Goal: Task Accomplishment & Management: Manage account settings

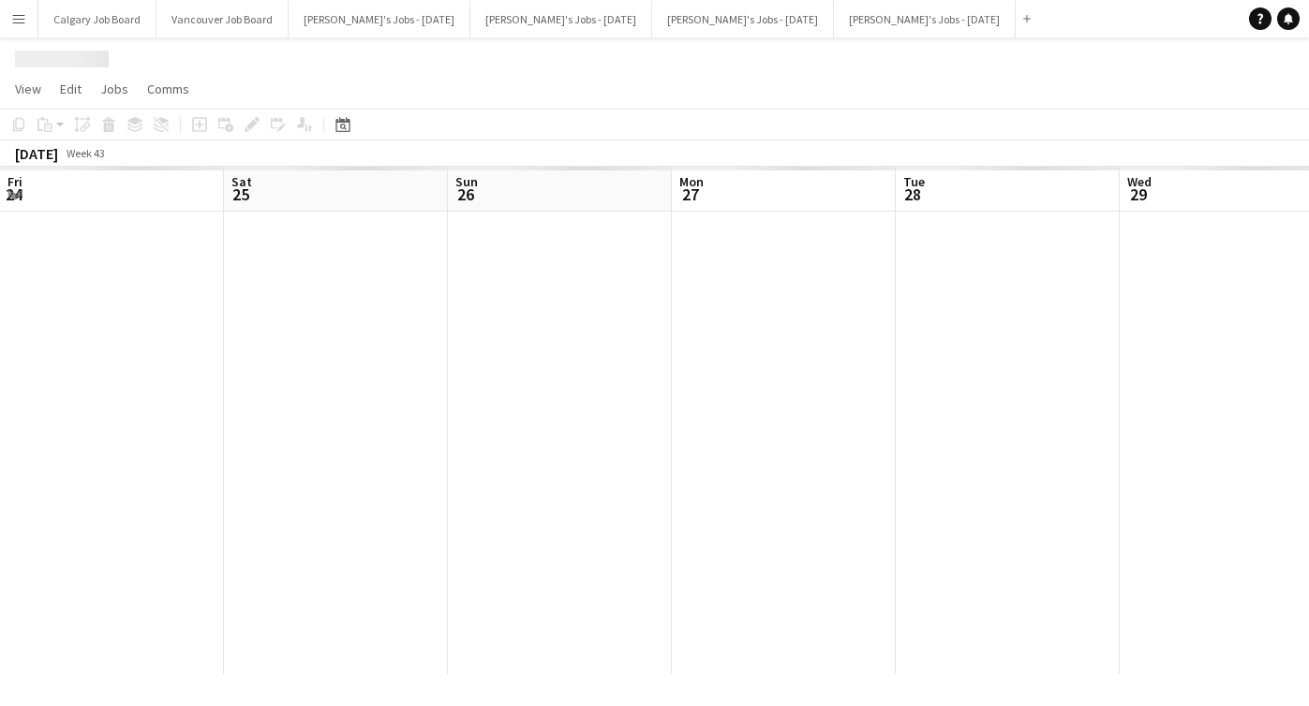
scroll to position [0, 661]
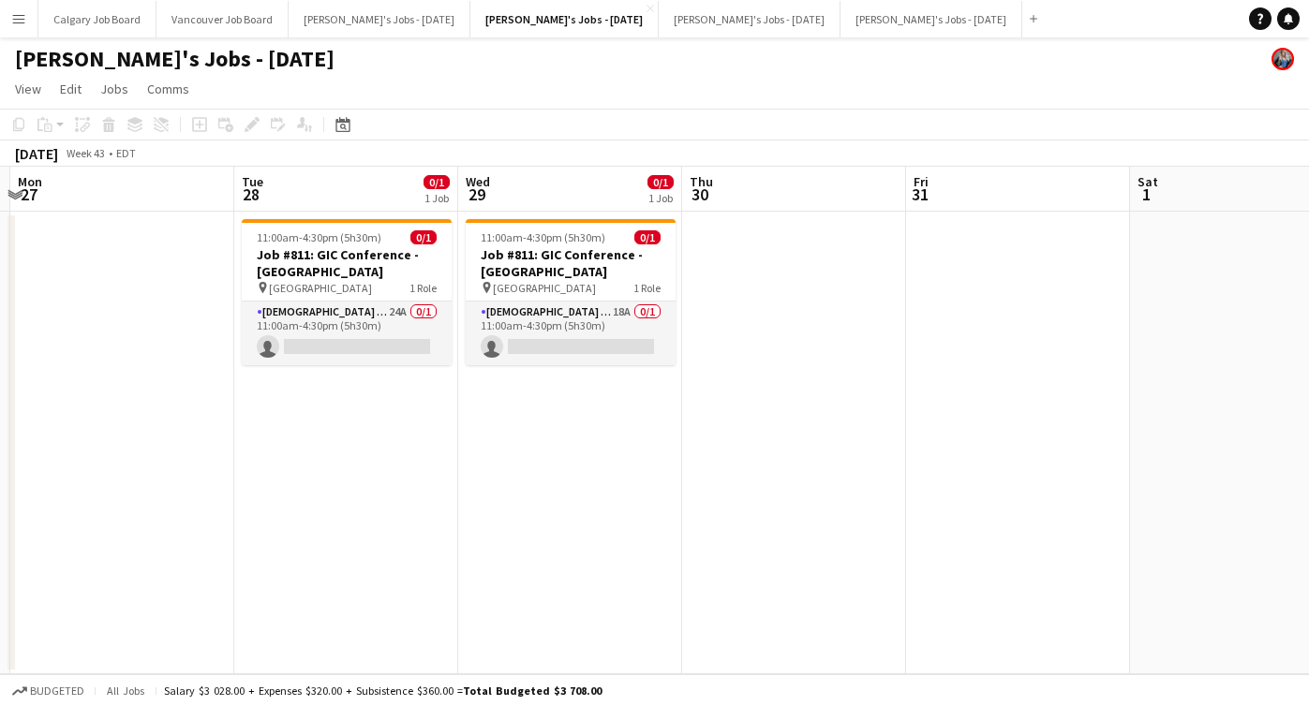
drag, startPoint x: 350, startPoint y: 328, endPoint x: 692, endPoint y: 287, distance: 344.4
click at [350, 328] on app-card-role "[DEMOGRAPHIC_DATA] Brand Ambassador 24A 0/1 11:00am-4:30pm (5h30m) single-neutr…" at bounding box center [347, 334] width 210 height 64
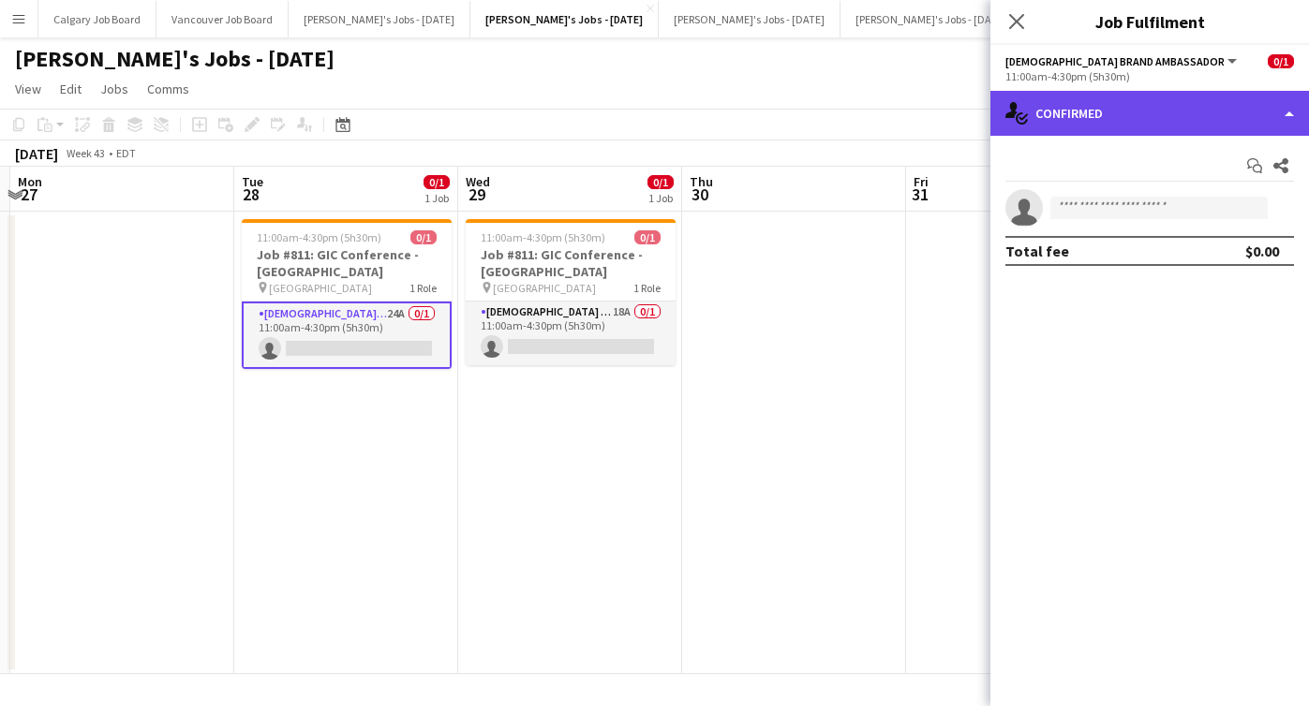
click at [1110, 123] on div "single-neutral-actions-check-2 Confirmed" at bounding box center [1149, 113] width 319 height 45
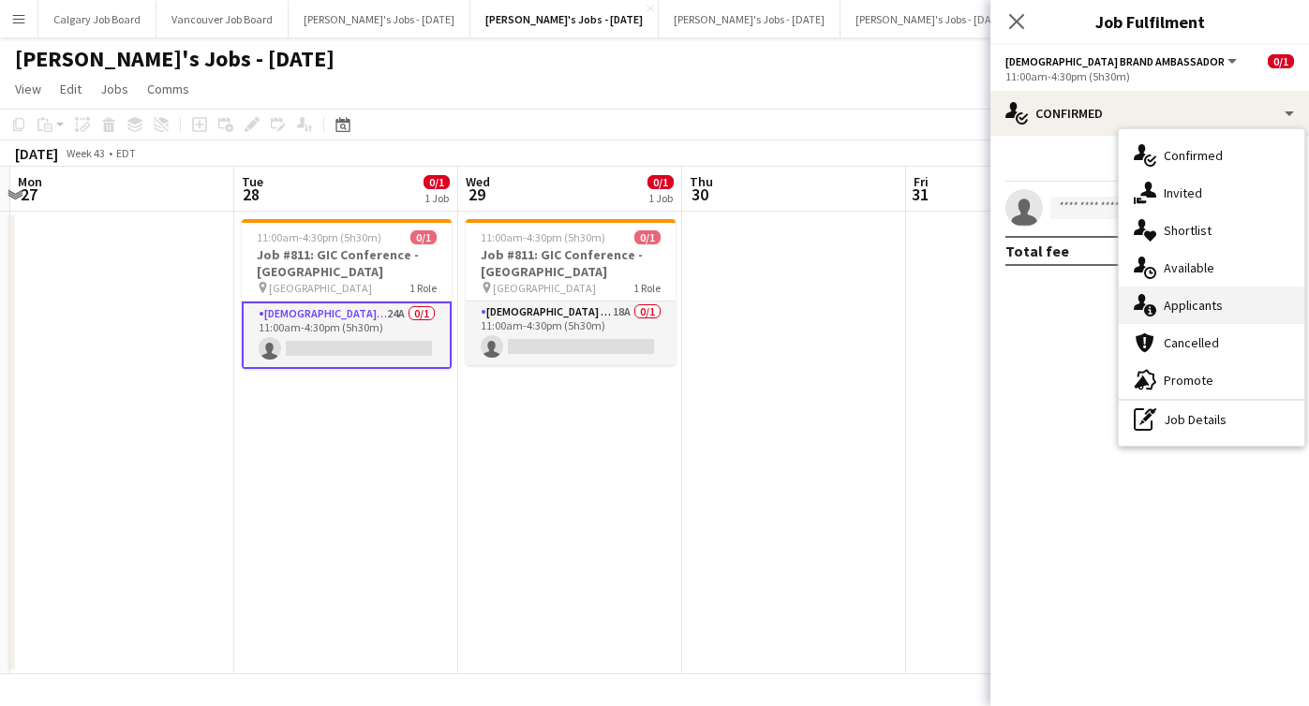
click at [1194, 307] on span "Applicants" at bounding box center [1193, 305] width 59 height 17
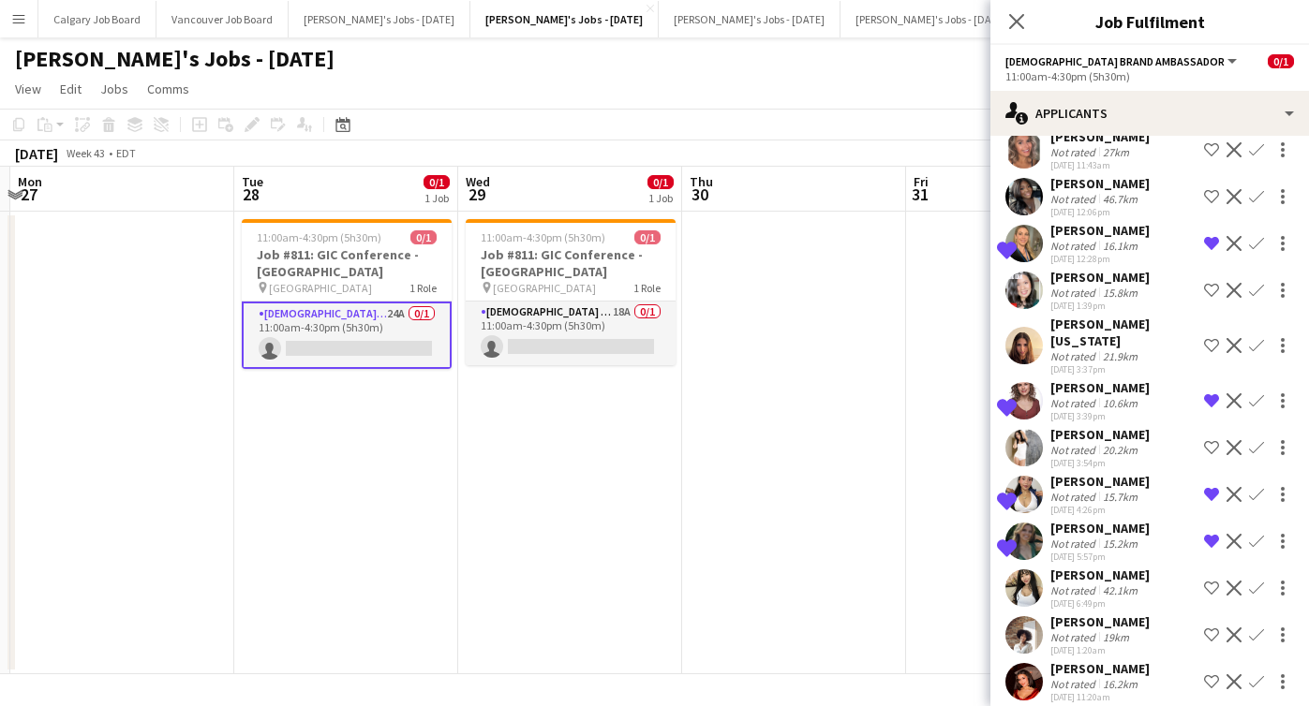
scroll to position [677, 0]
click at [1216, 675] on app-icon "Shortlist crew" at bounding box center [1211, 682] width 15 height 15
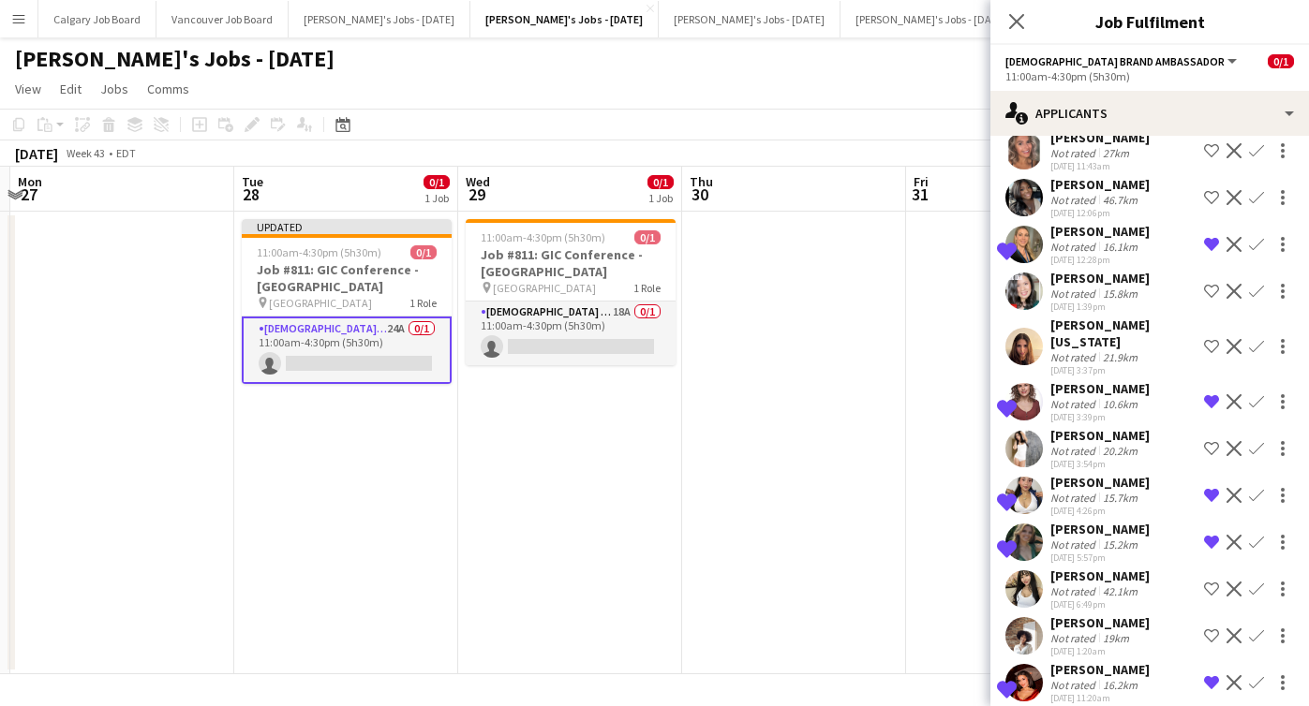
click at [811, 534] on app-date-cell at bounding box center [794, 443] width 224 height 463
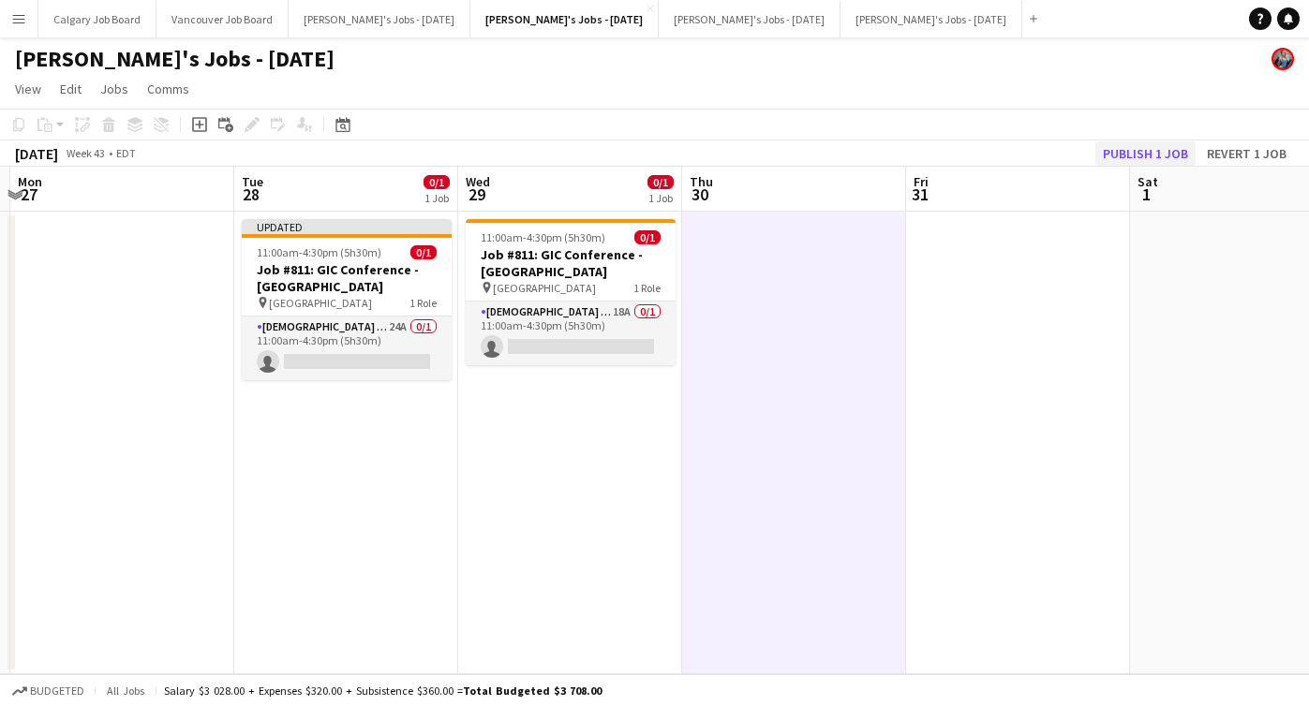
click at [1167, 147] on button "Publish 1 job" at bounding box center [1145, 153] width 100 height 24
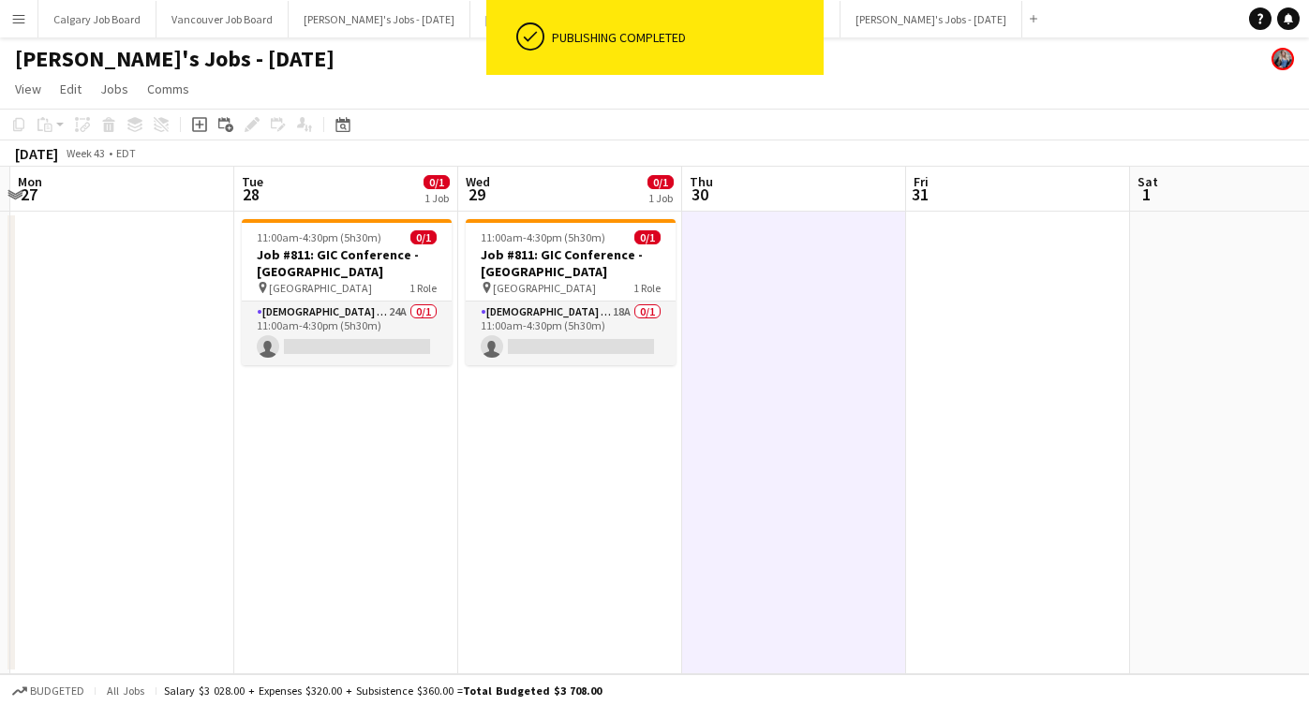
drag, startPoint x: 344, startPoint y: 345, endPoint x: 790, endPoint y: 285, distance: 449.9
click at [345, 345] on app-card-role "[DEMOGRAPHIC_DATA] Brand Ambassador 24A 0/1 11:00am-4:30pm (5h30m) single-neutr…" at bounding box center [347, 334] width 210 height 64
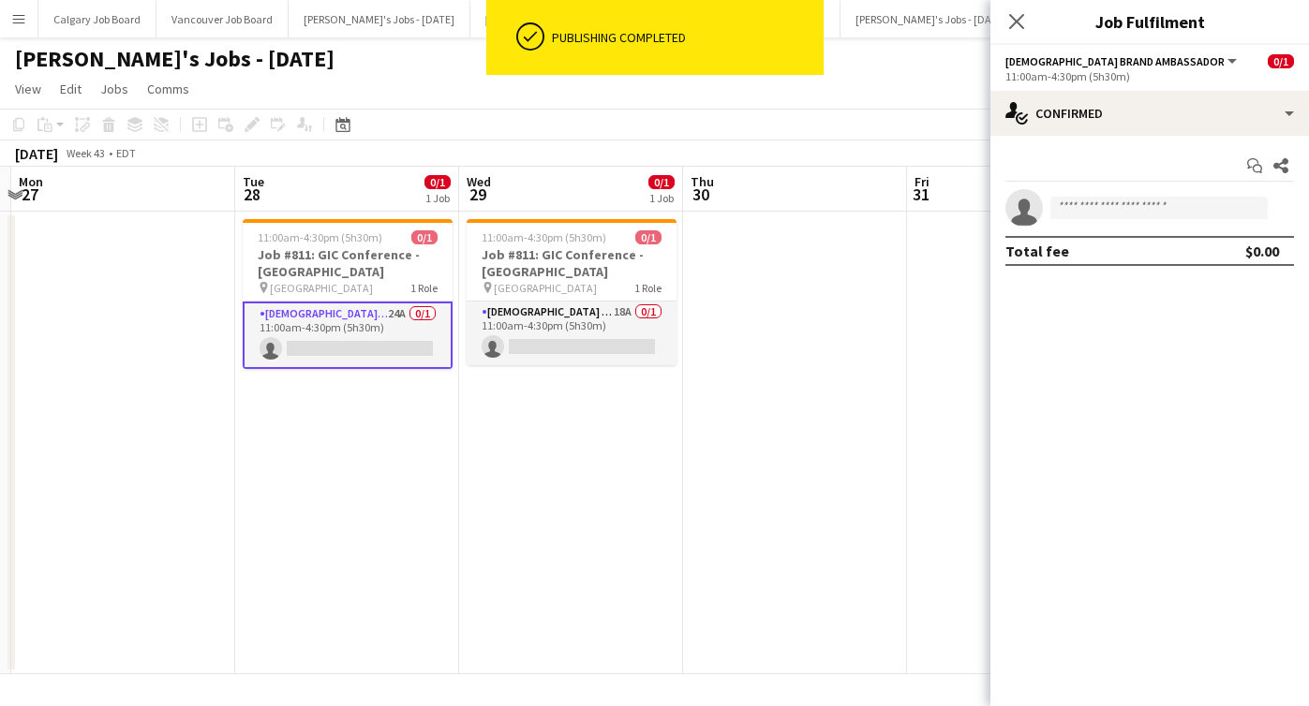
click at [1125, 139] on div "Start chat Share single-neutral-actions Total fee $0.00" at bounding box center [1149, 208] width 319 height 145
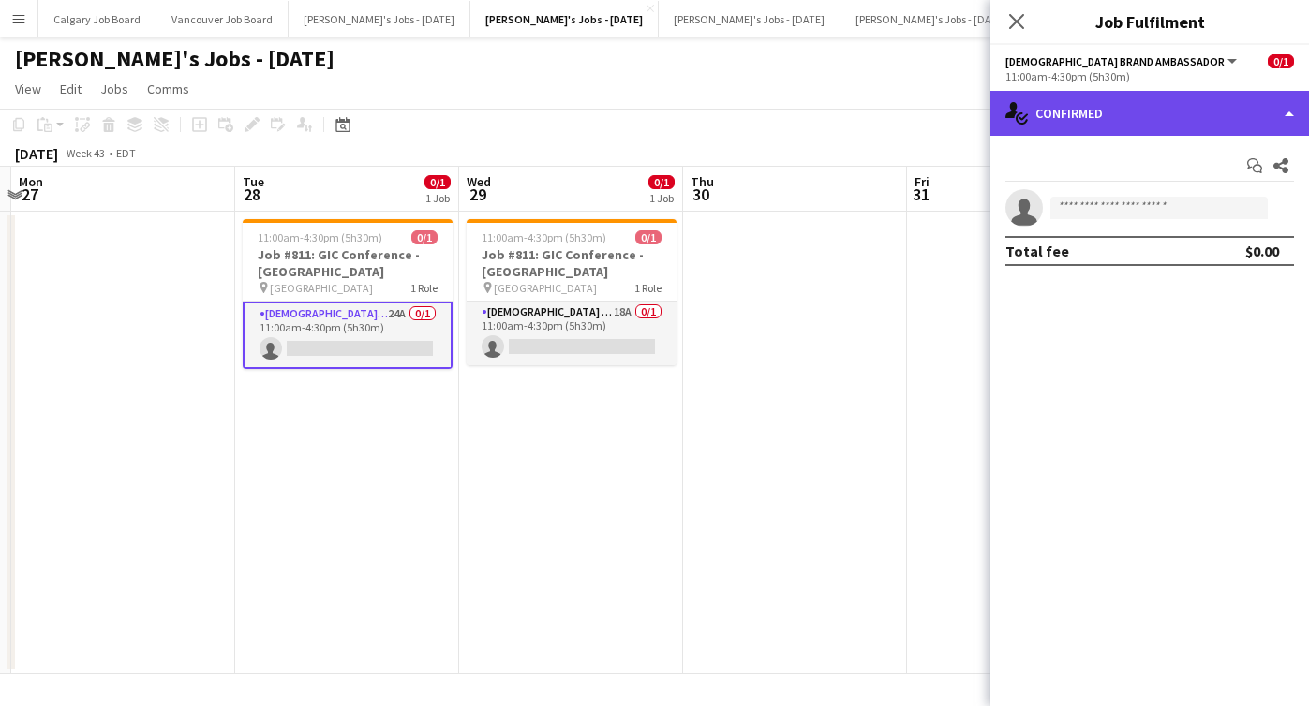
click at [1121, 124] on div "single-neutral-actions-check-2 Confirmed" at bounding box center [1149, 113] width 319 height 45
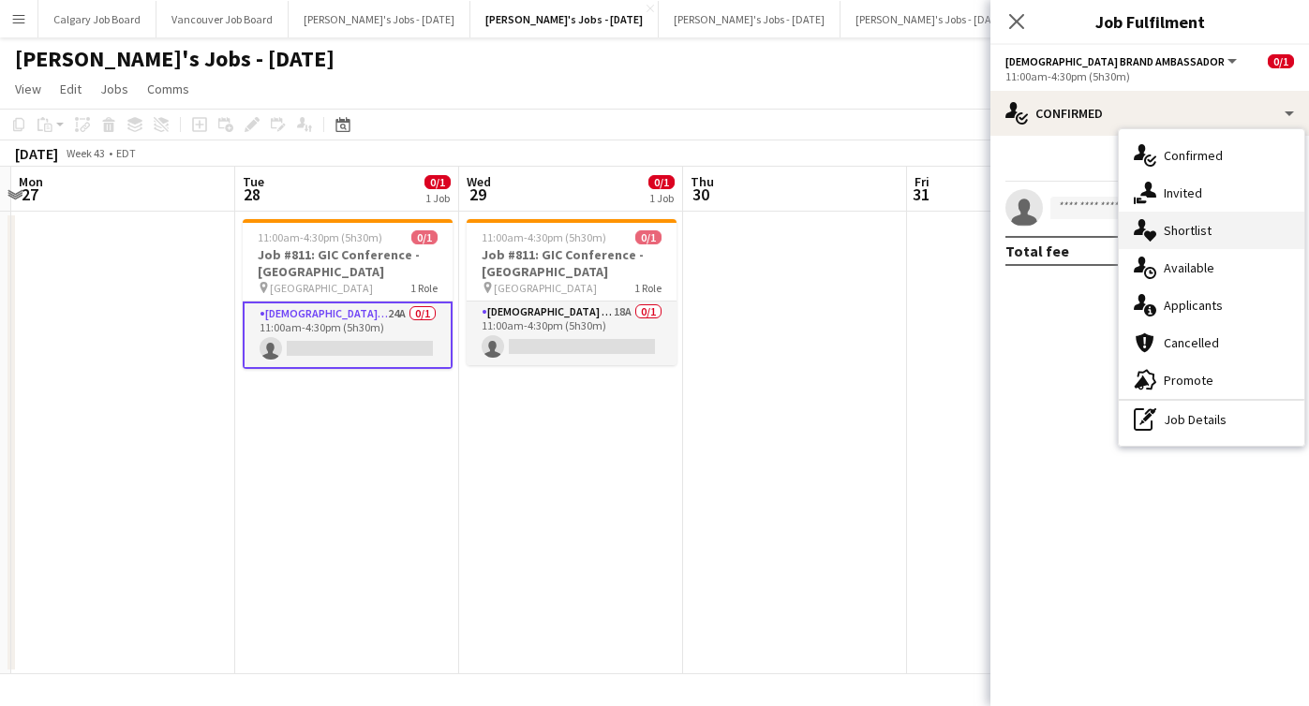
click at [1167, 239] on div "single-neutral-actions-heart Shortlist" at bounding box center [1211, 230] width 185 height 37
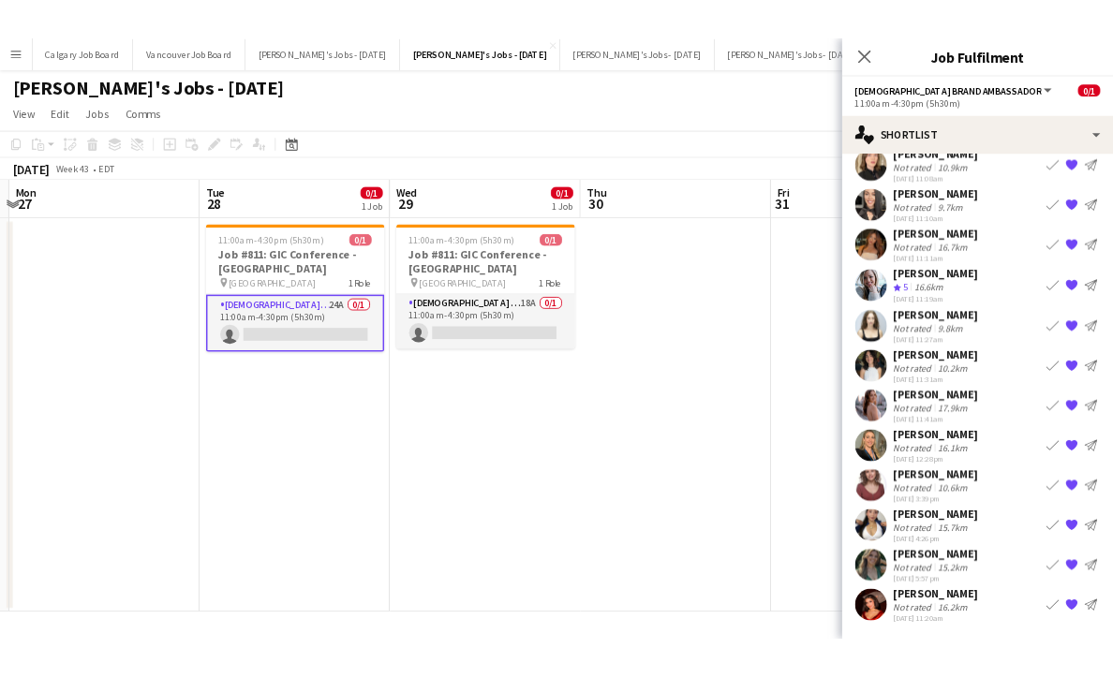
scroll to position [249, 0]
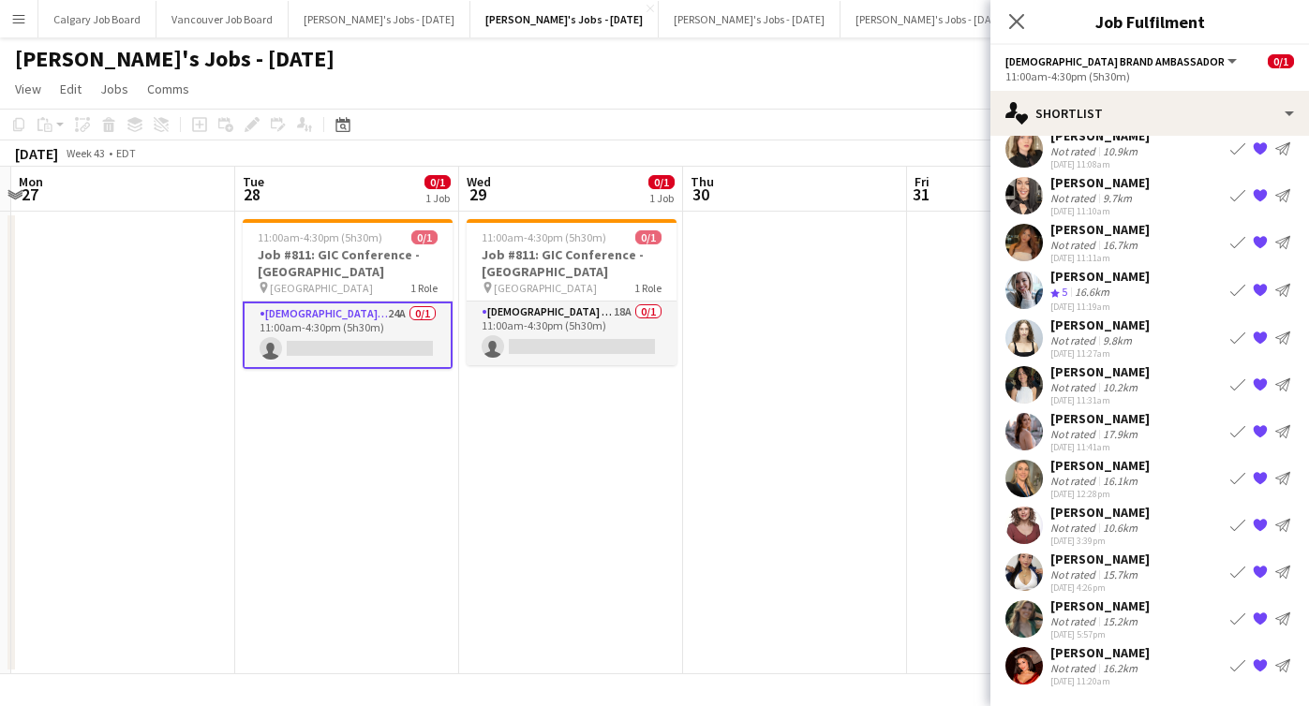
click at [1065, 660] on div "[PERSON_NAME]" at bounding box center [1099, 653] width 99 height 17
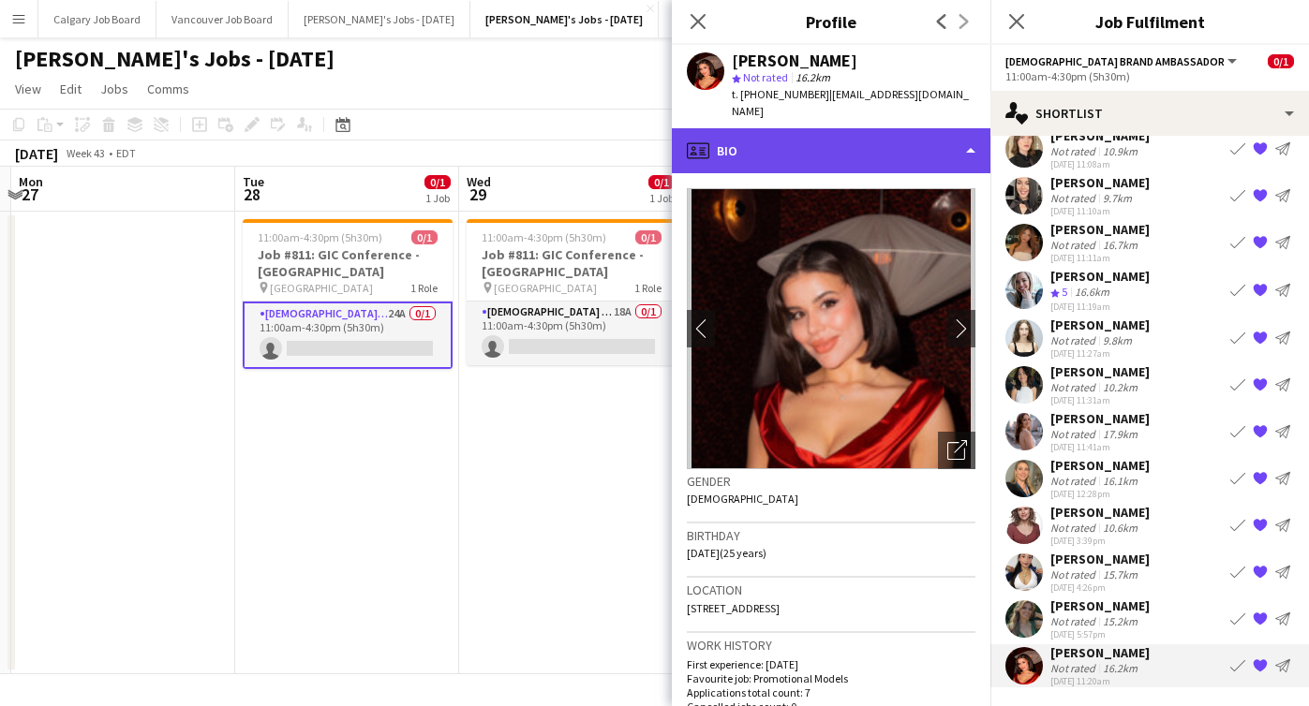
click at [837, 136] on div "profile Bio" at bounding box center [831, 150] width 319 height 45
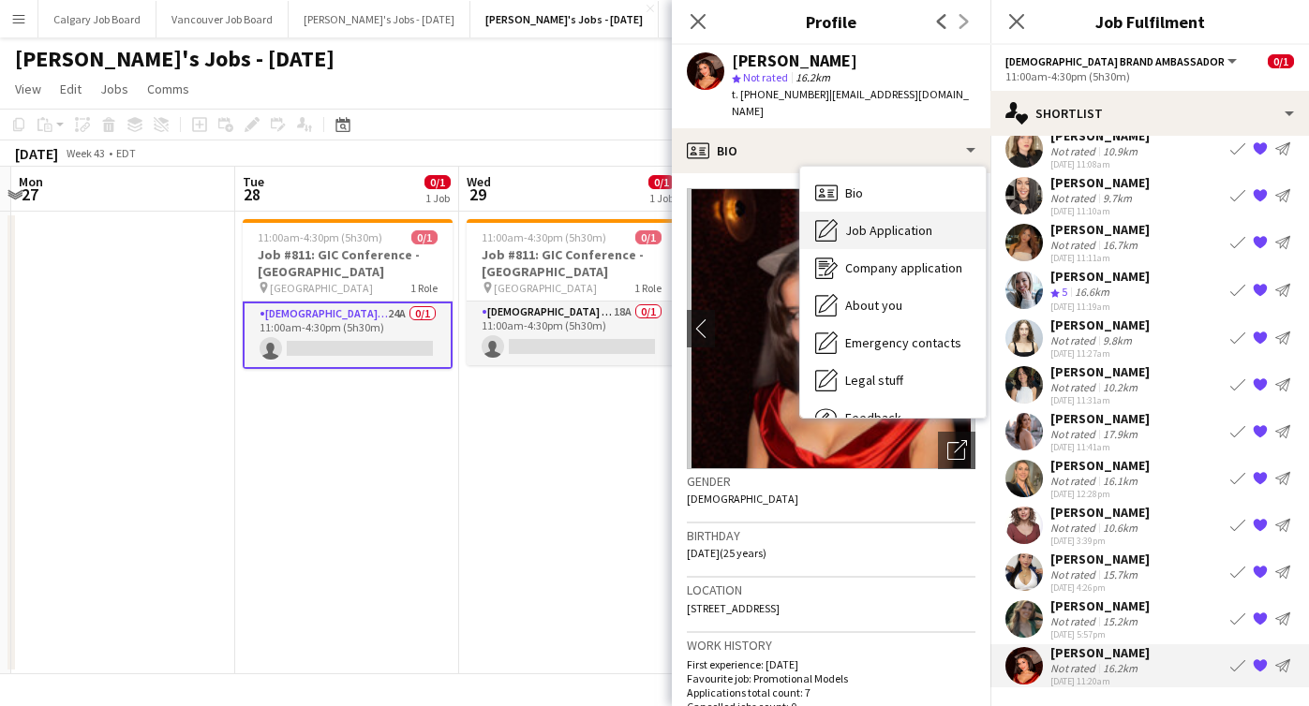
click at [847, 222] on span "Job Application" at bounding box center [888, 230] width 87 height 17
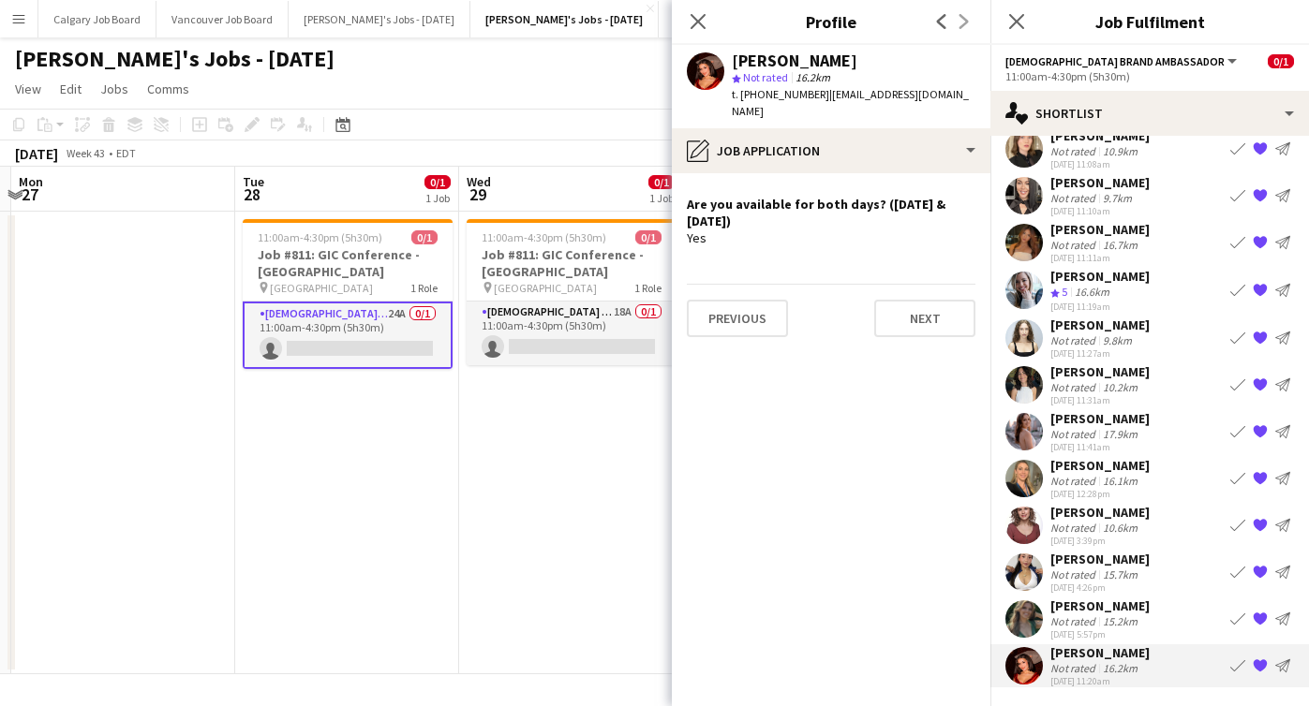
click at [1063, 596] on app-shortlist-tab "[PERSON_NAME] Not rated 12.9km [DATE] 10:53am Book crew {{ spriteTitle }} Send …" at bounding box center [1149, 314] width 319 height 748
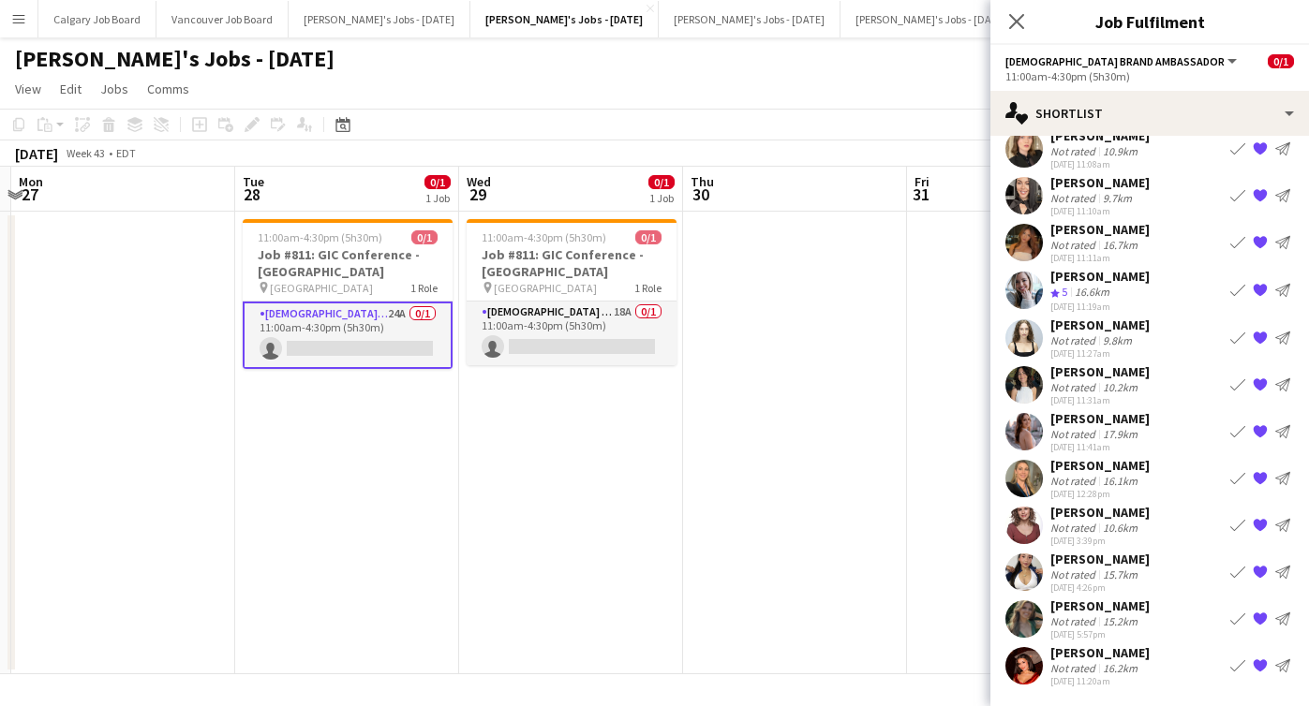
click at [1064, 597] on app-shortlist-tab "[PERSON_NAME] Not rated 12.9km [DATE] 10:53am Book crew {{ spriteTitle }} Send …" at bounding box center [1149, 314] width 319 height 748
click at [1063, 612] on div "[PERSON_NAME]" at bounding box center [1099, 606] width 99 height 17
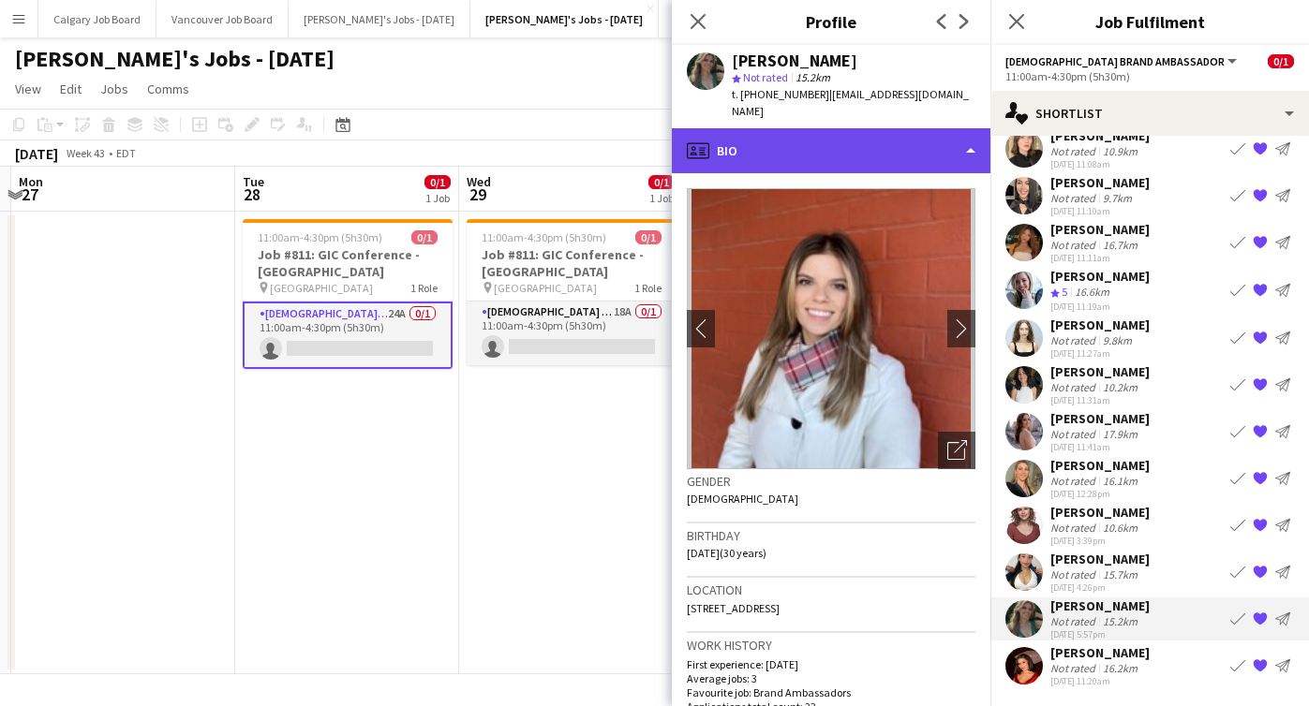
click at [855, 143] on div "profile Bio" at bounding box center [831, 150] width 319 height 45
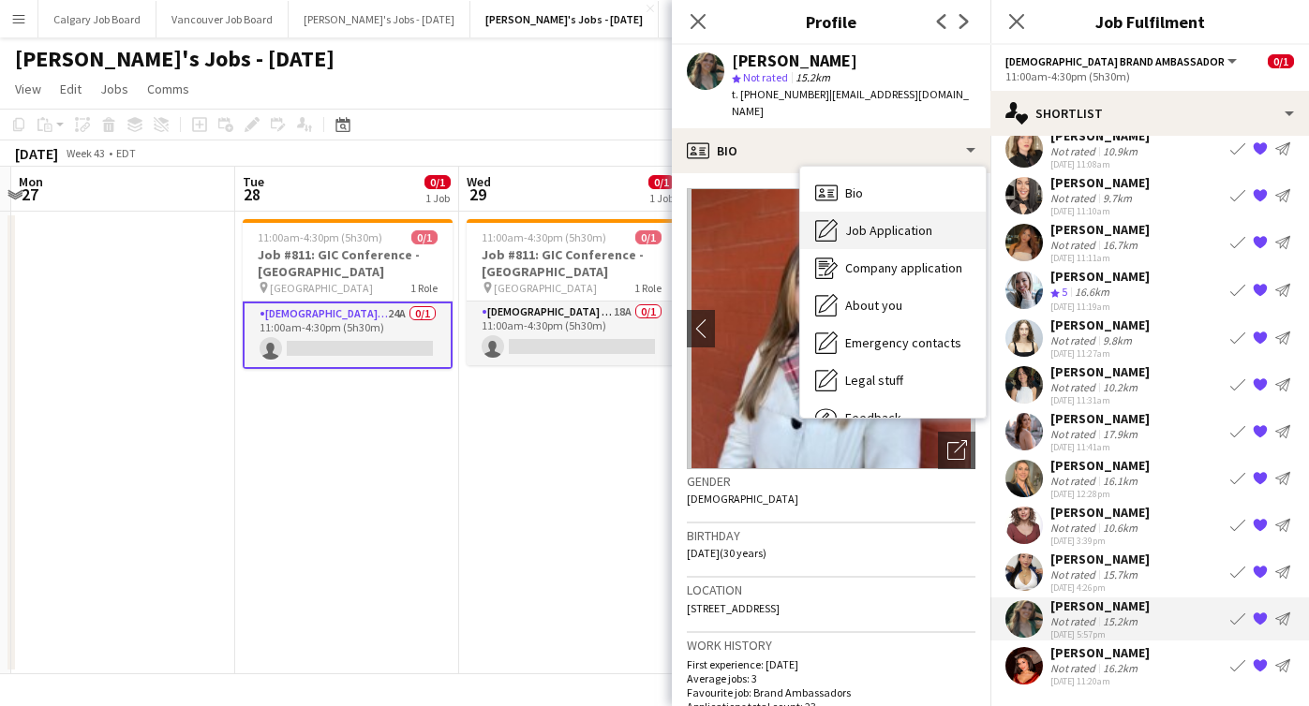
click at [867, 222] on span "Job Application" at bounding box center [888, 230] width 87 height 17
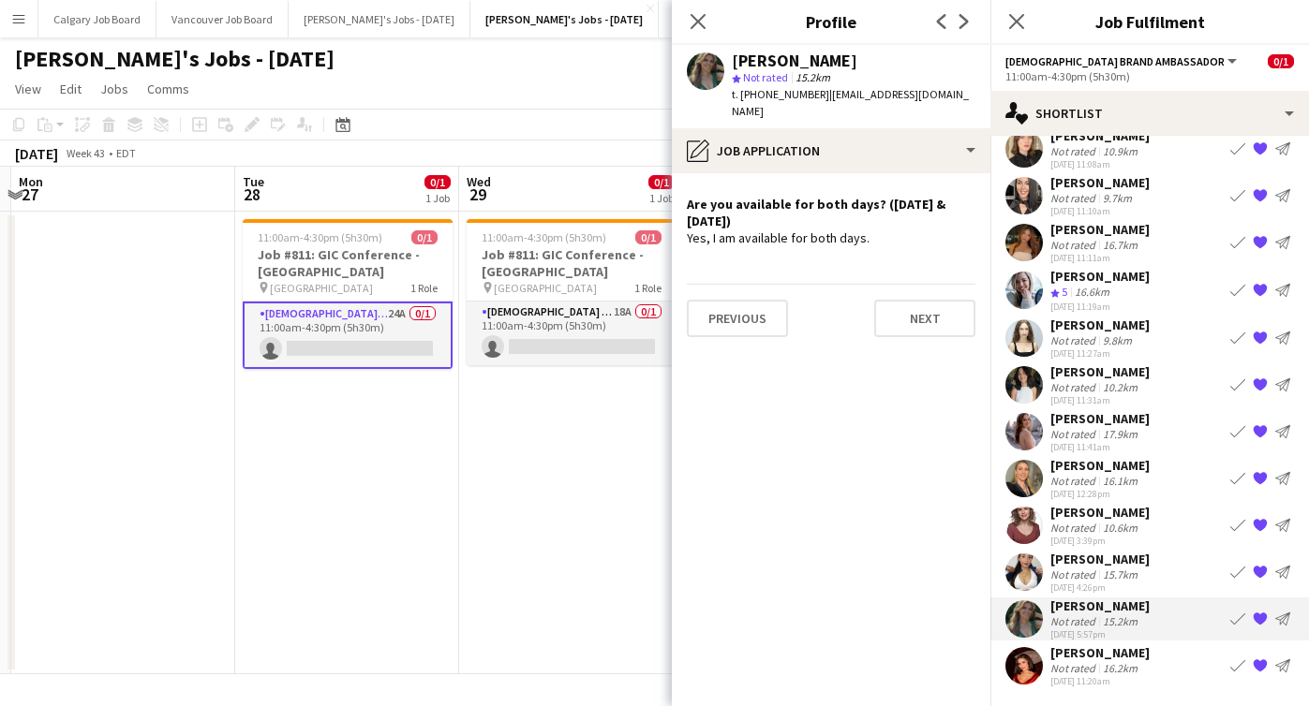
click at [1093, 567] on div "[PERSON_NAME]" at bounding box center [1099, 559] width 99 height 17
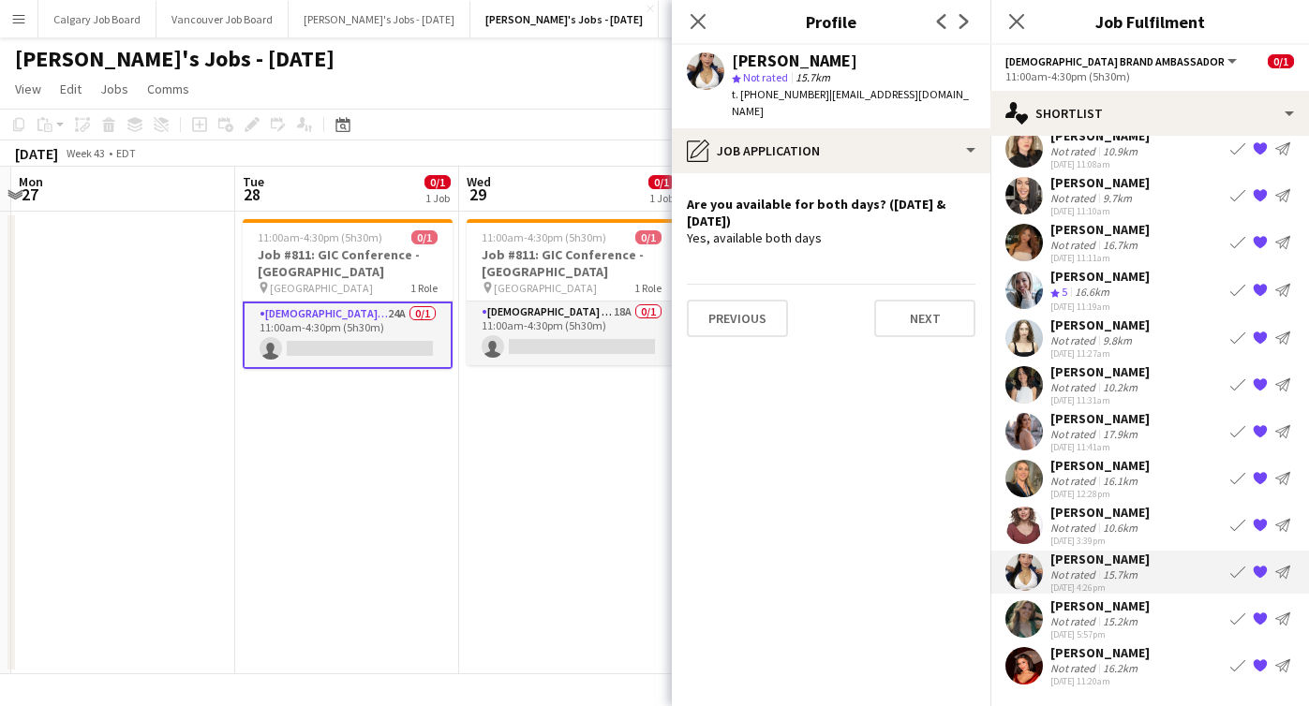
click at [1089, 527] on div "Not rated" at bounding box center [1074, 528] width 49 height 14
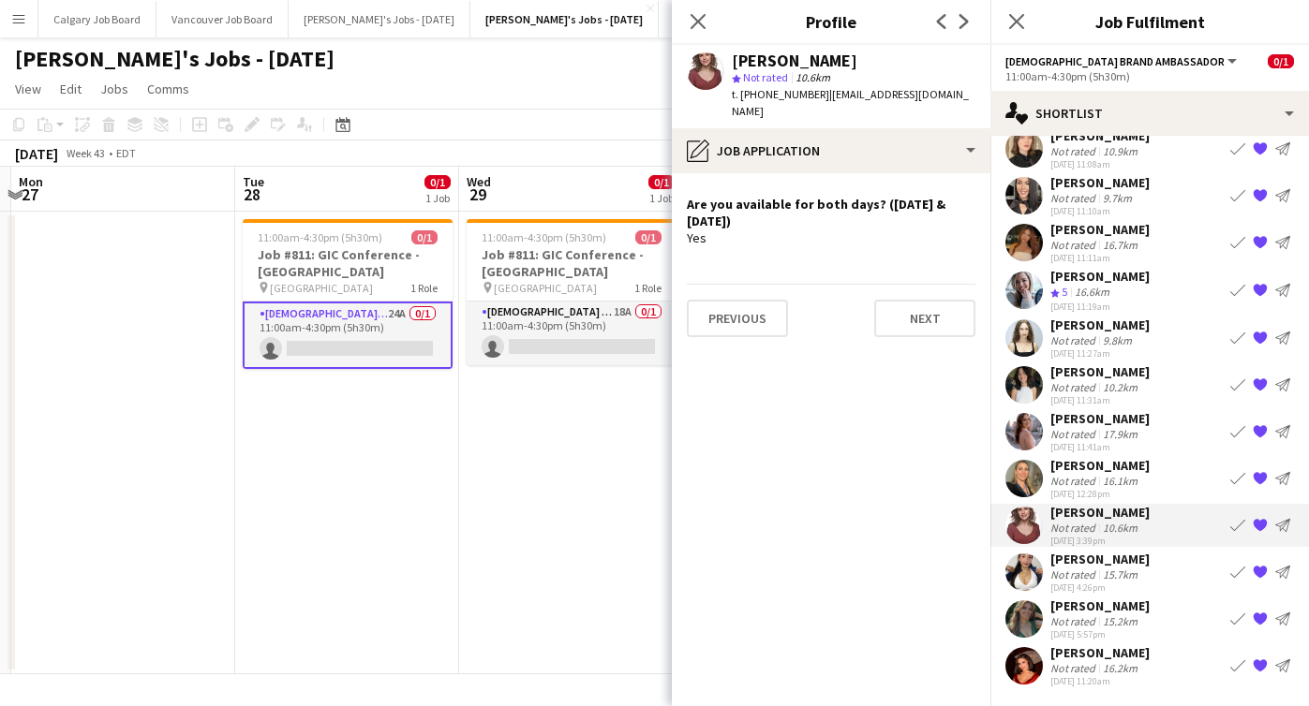
click at [1104, 487] on div "16.1km" at bounding box center [1120, 481] width 42 height 14
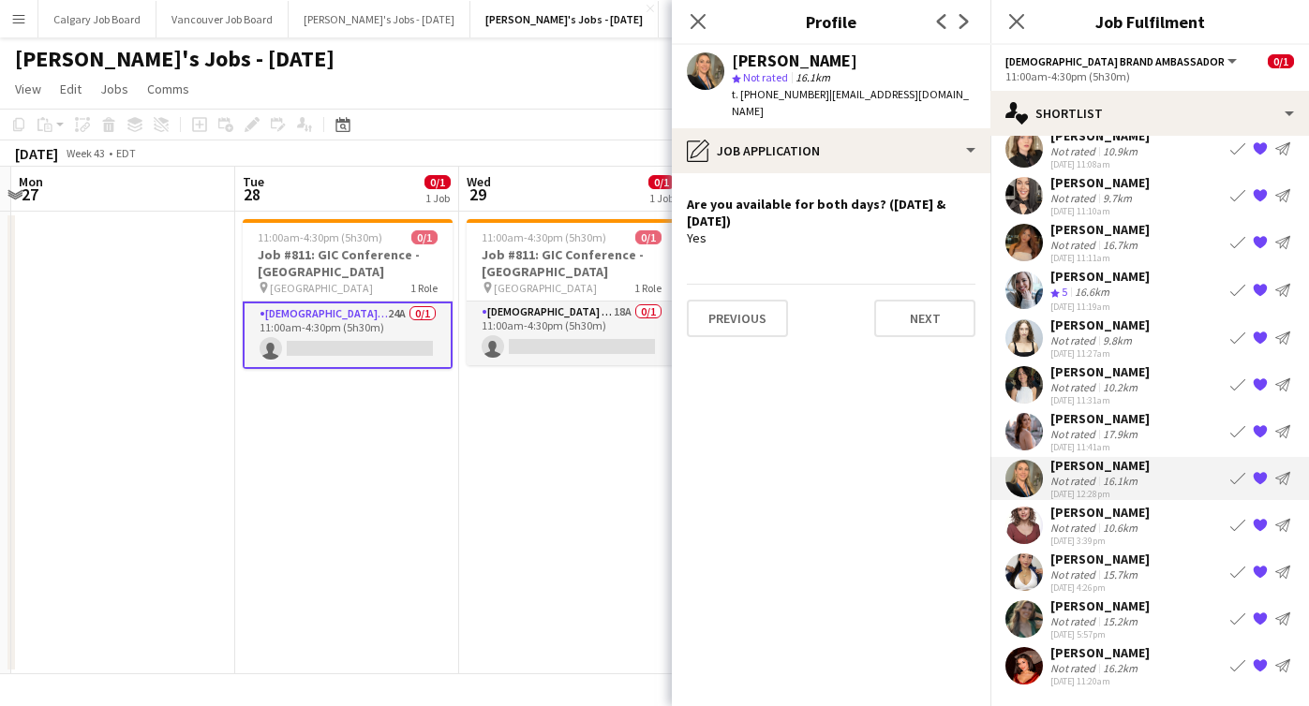
click at [1105, 424] on div "[PERSON_NAME]" at bounding box center [1099, 418] width 99 height 17
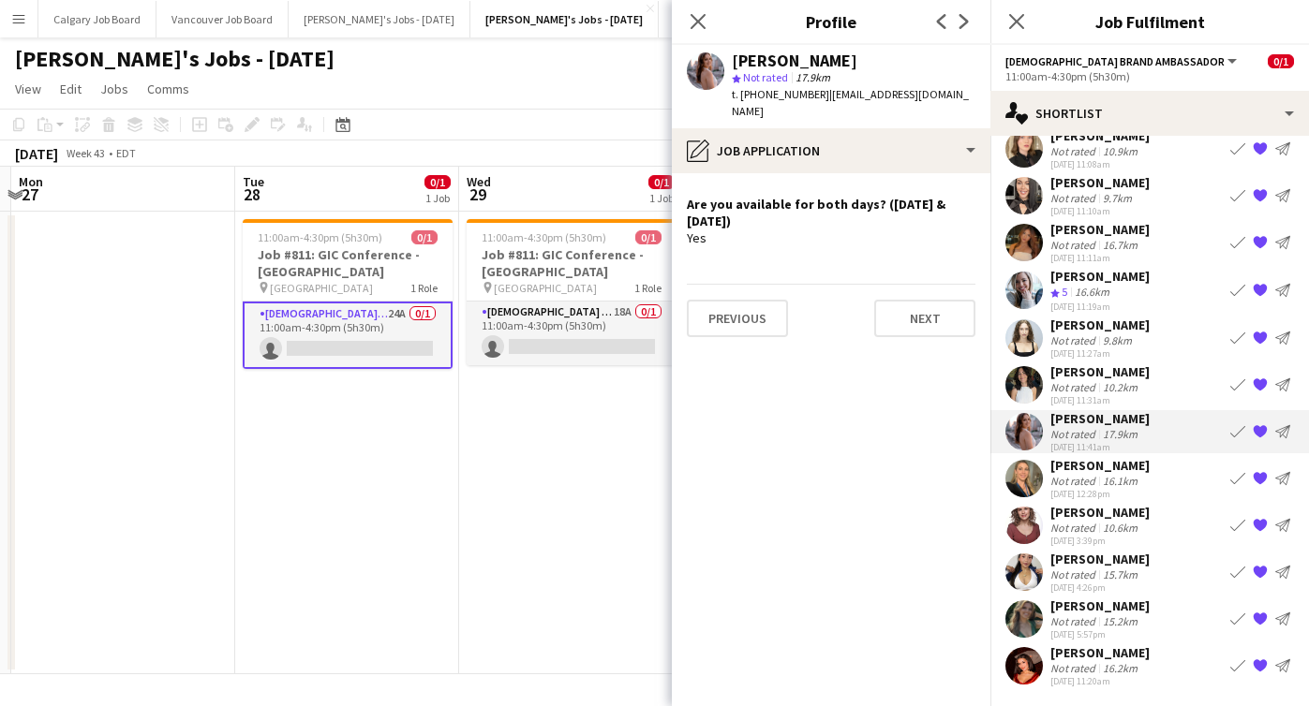
click at [1094, 373] on div "[PERSON_NAME]" at bounding box center [1099, 371] width 99 height 17
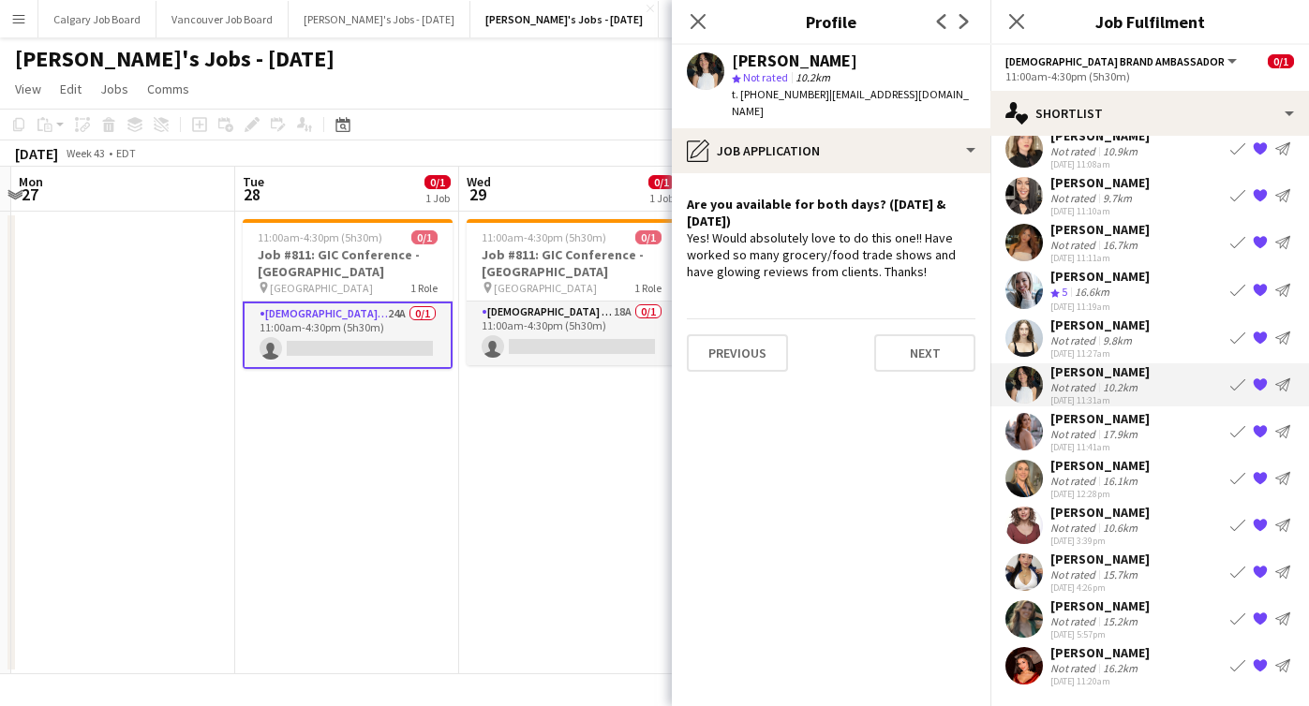
click at [480, 420] on app-date-cell "11:00am-4:30pm (5h30m) 0/1 Job #811: GIC Conference - [GEOGRAPHIC_DATA] pin Tor…" at bounding box center [571, 443] width 224 height 463
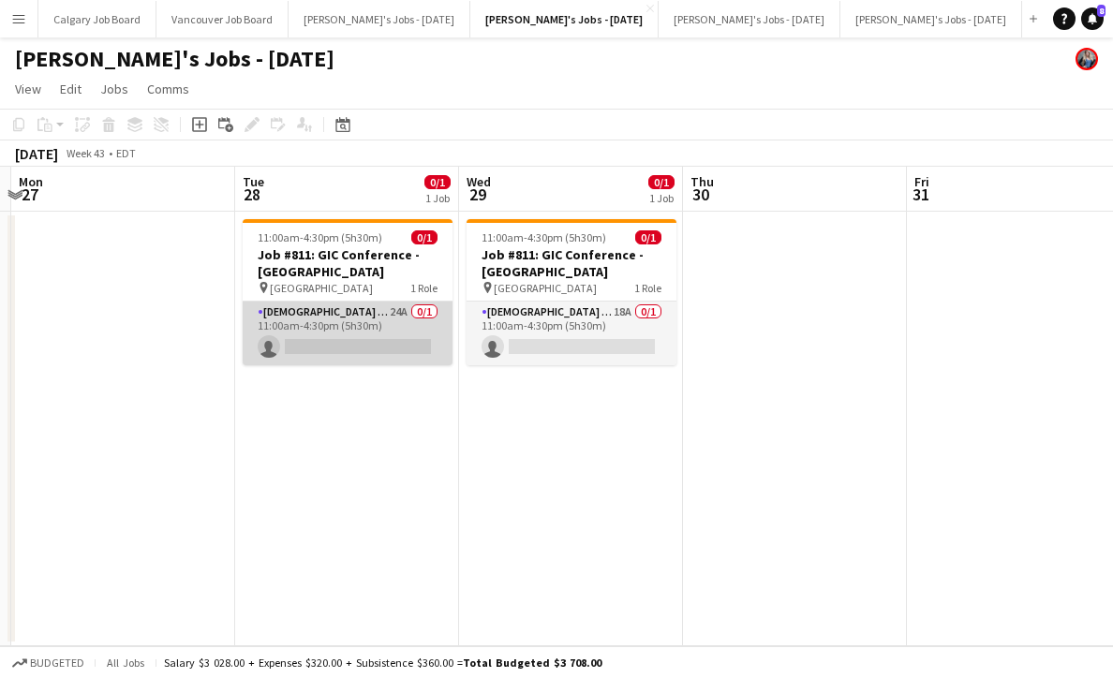
click at [393, 344] on app-card-role "[DEMOGRAPHIC_DATA] Brand Ambassador 24A 0/1 11:00am-4:30pm (5h30m) single-neutr…" at bounding box center [348, 334] width 210 height 64
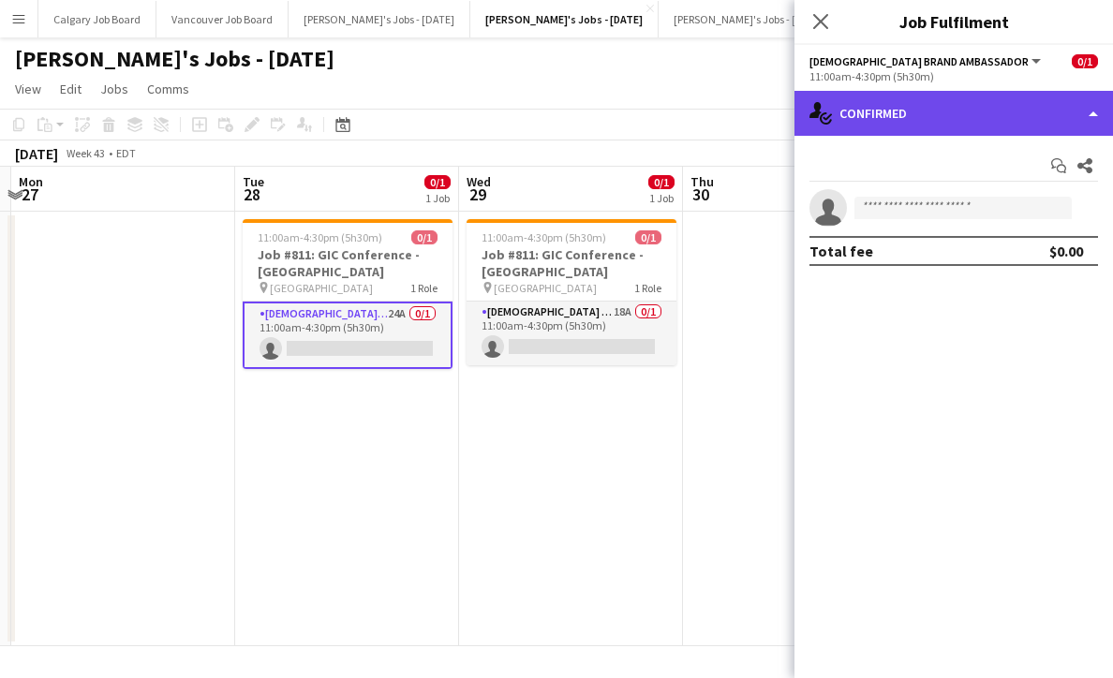
click at [917, 96] on div "single-neutral-actions-check-2 Confirmed" at bounding box center [953, 113] width 319 height 45
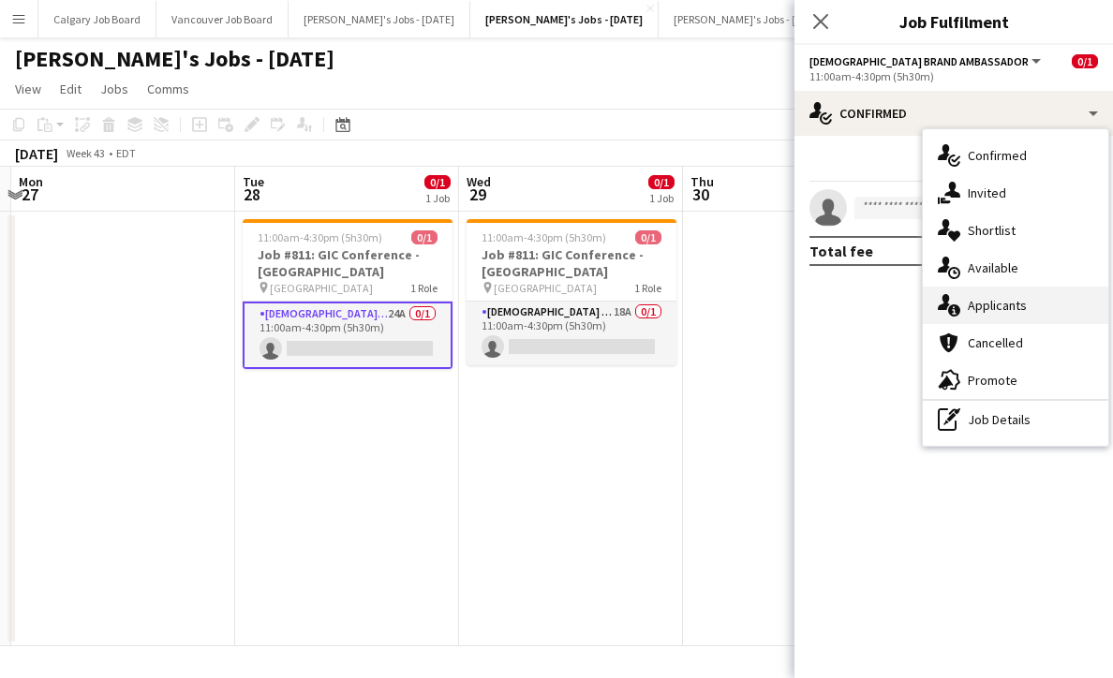
click at [1038, 305] on div "single-neutral-actions-information Applicants" at bounding box center [1015, 305] width 185 height 37
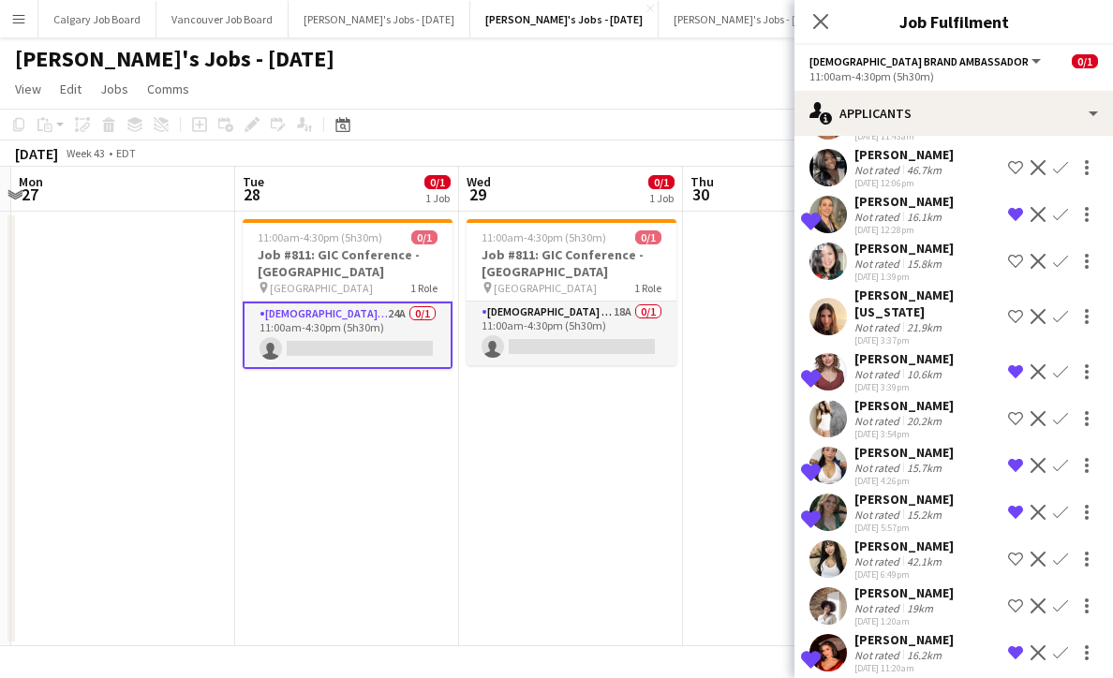
scroll to position [705, 0]
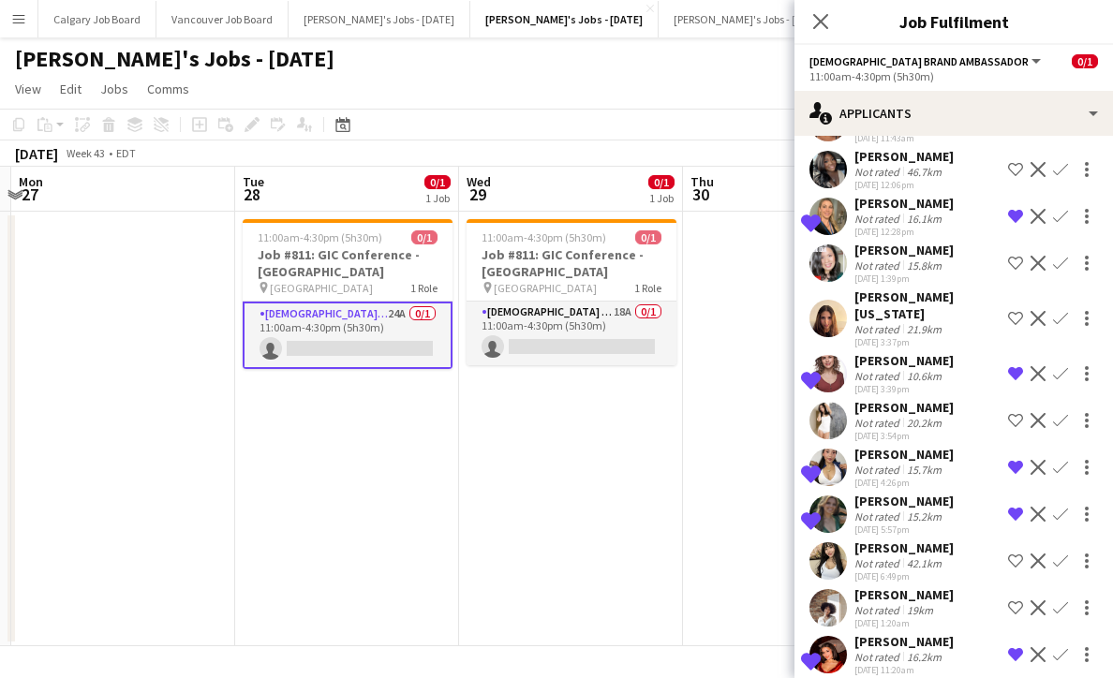
click at [645, 494] on app-date-cell "11:00am-4:30pm (5h30m) 0/1 Job #811: GIC Conference - [GEOGRAPHIC_DATA] pin Tor…" at bounding box center [571, 429] width 224 height 435
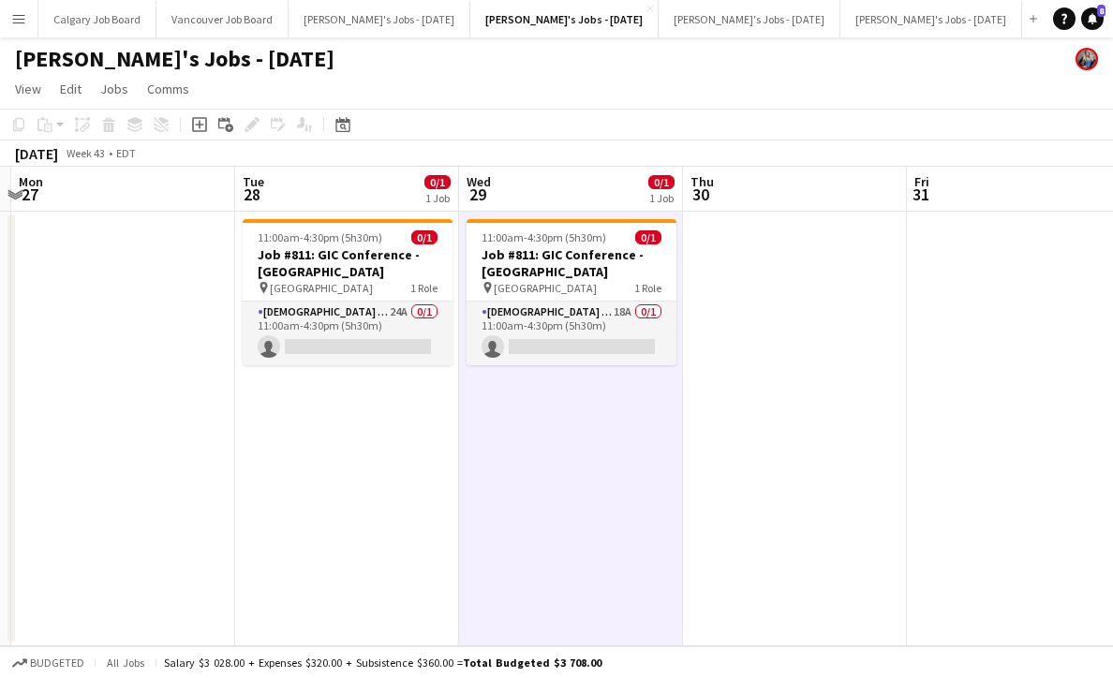
click at [1089, 7] on app-navbar "Menu Boards Boards Boards All jobs Status Workforce Workforce My Workforce Recr…" at bounding box center [556, 18] width 1113 height 37
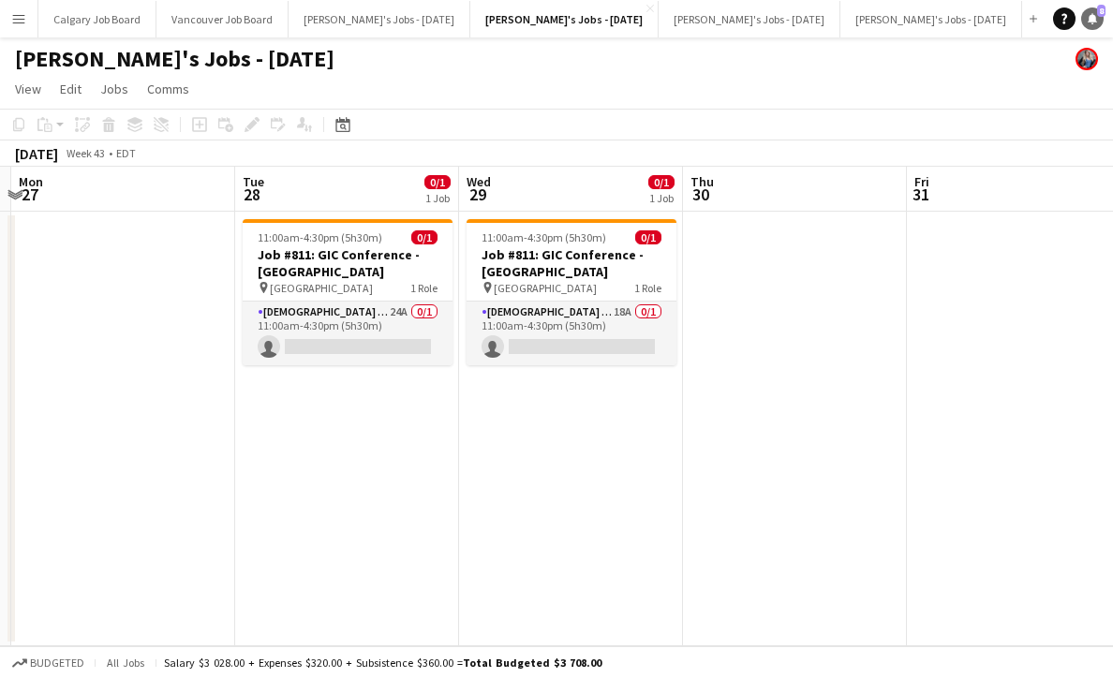
click at [1086, 20] on link "Notifications 8" at bounding box center [1092, 18] width 22 height 22
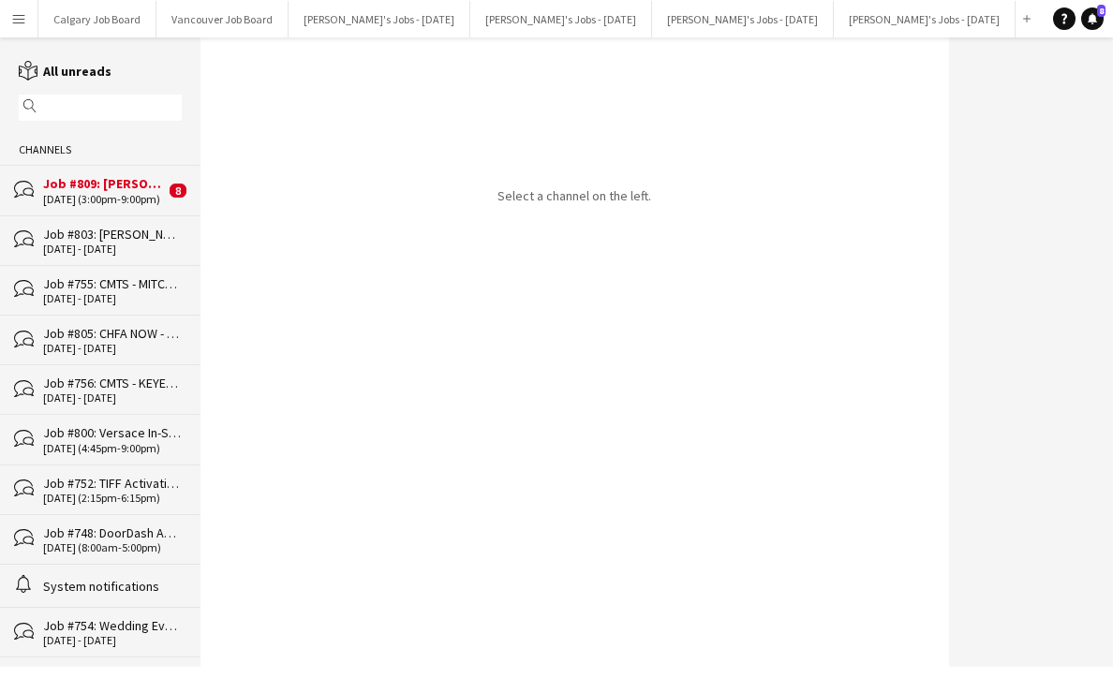
click at [170, 182] on div "bubbles Job #809: [PERSON_NAME] Grand Opening Event - [GEOGRAPHIC_DATA] [DATE] …" at bounding box center [100, 190] width 200 height 50
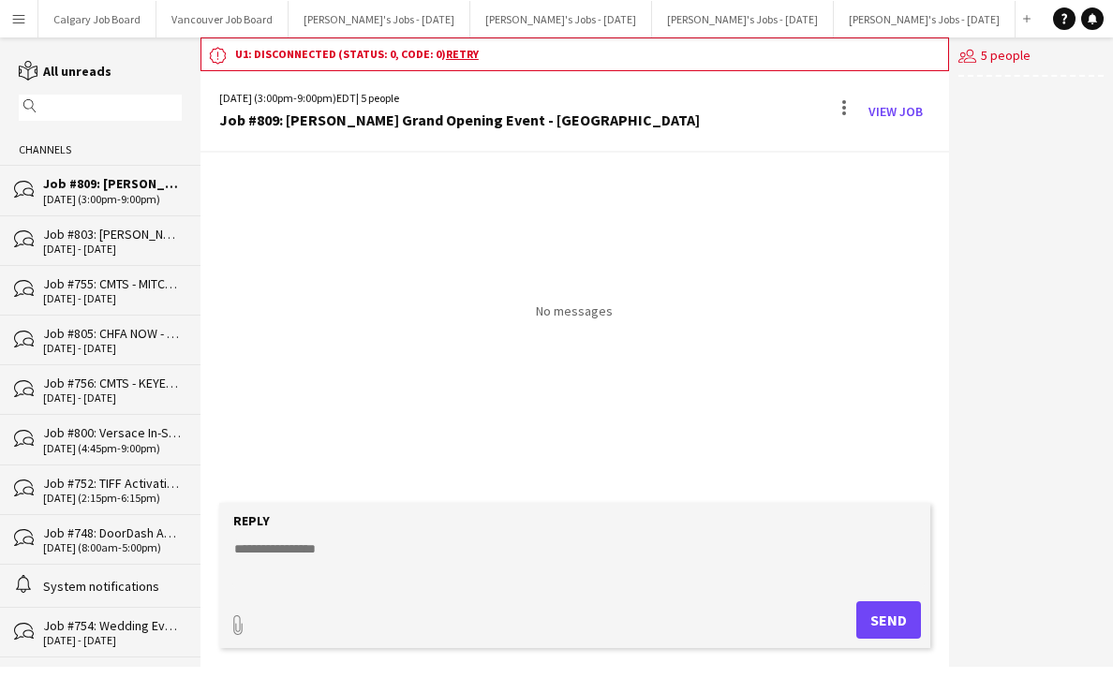
click at [153, 234] on div "Job #803: [PERSON_NAME] Samplings - [GEOGRAPHIC_DATA]" at bounding box center [112, 234] width 139 height 17
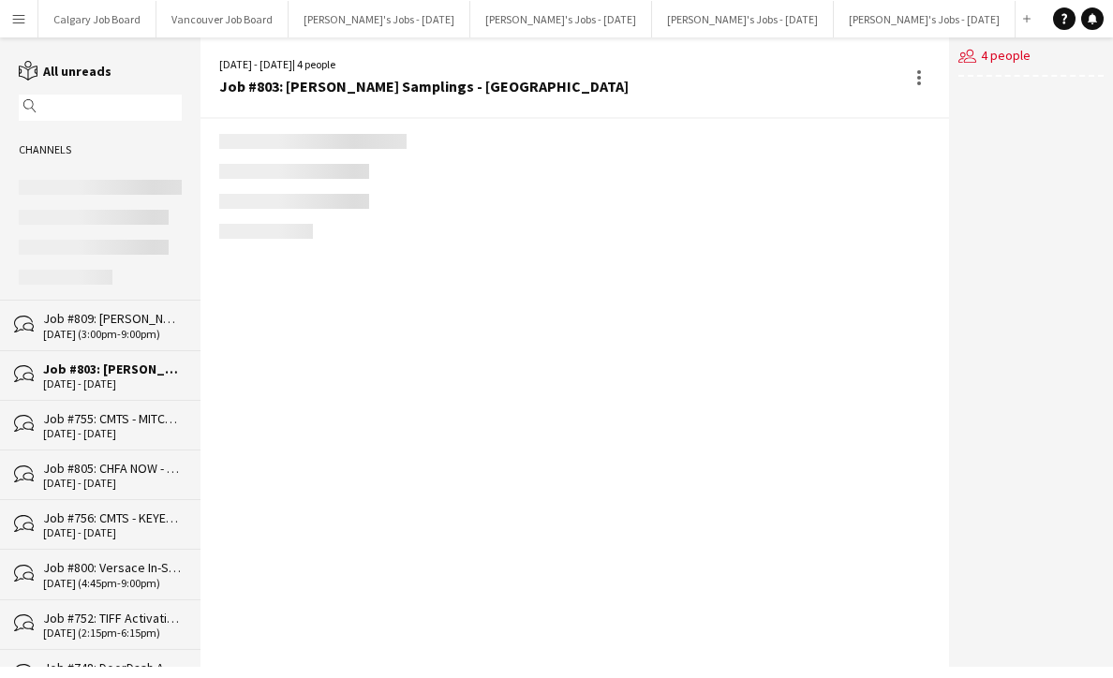
scroll to position [1089, 0]
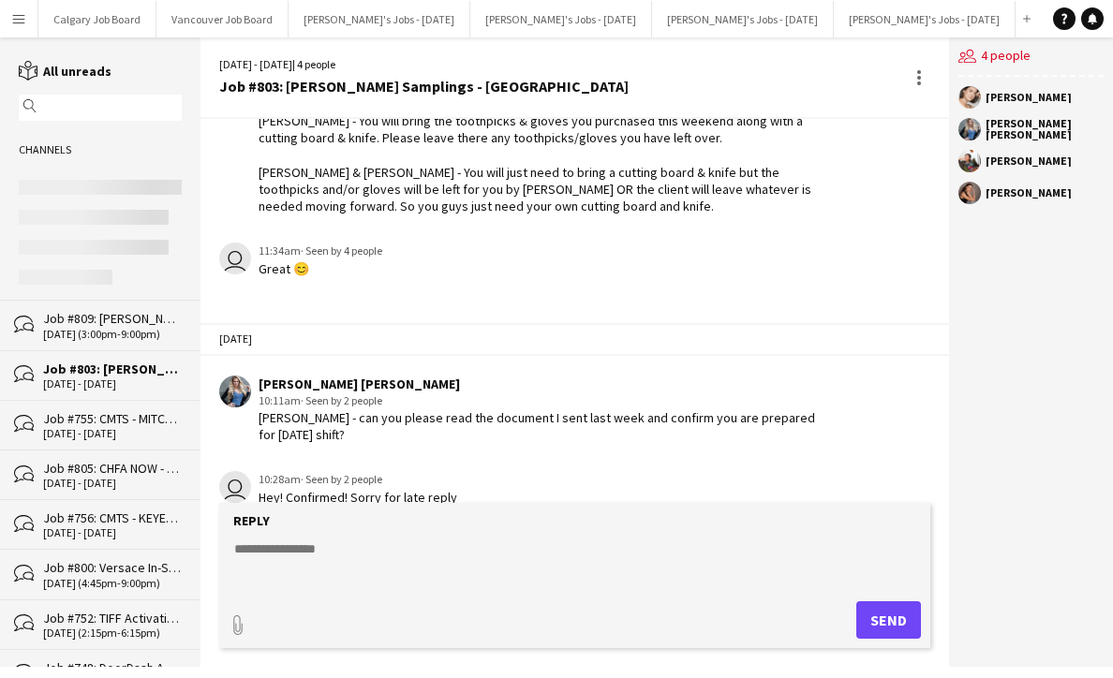
click at [127, 317] on div "Job #809: [PERSON_NAME] Grand Opening Event - [GEOGRAPHIC_DATA]" at bounding box center [112, 318] width 139 height 17
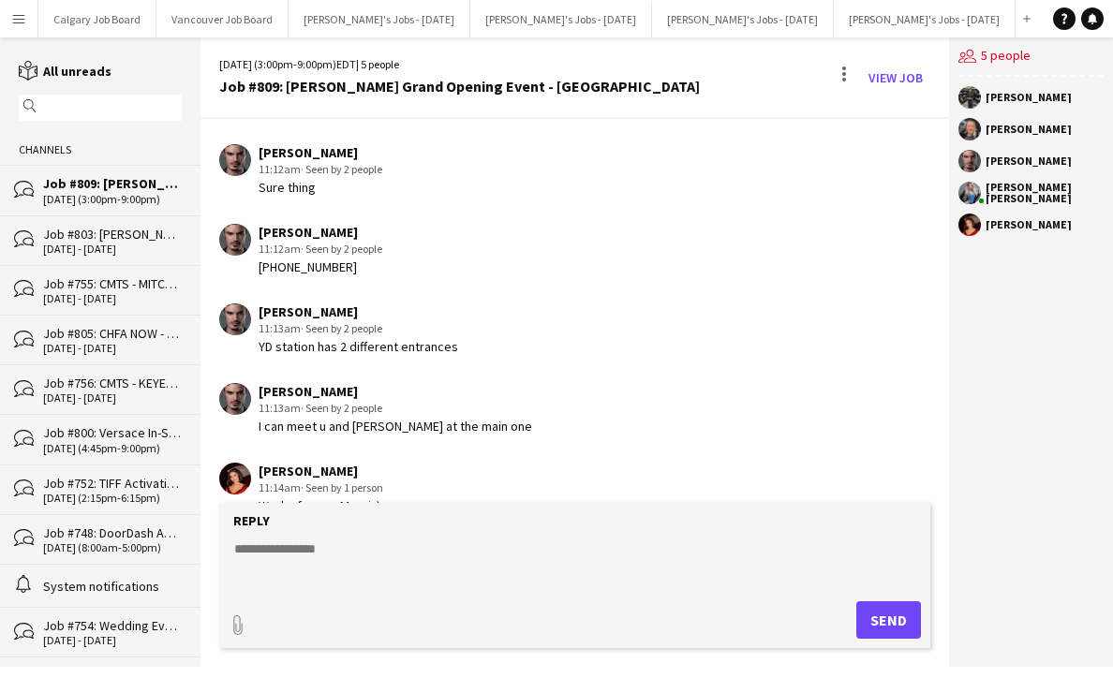
click at [291, 561] on textarea at bounding box center [578, 564] width 692 height 49
click at [584, 551] on textarea "**********" at bounding box center [578, 564] width 692 height 49
click at [720, 547] on textarea "**********" at bounding box center [578, 564] width 692 height 49
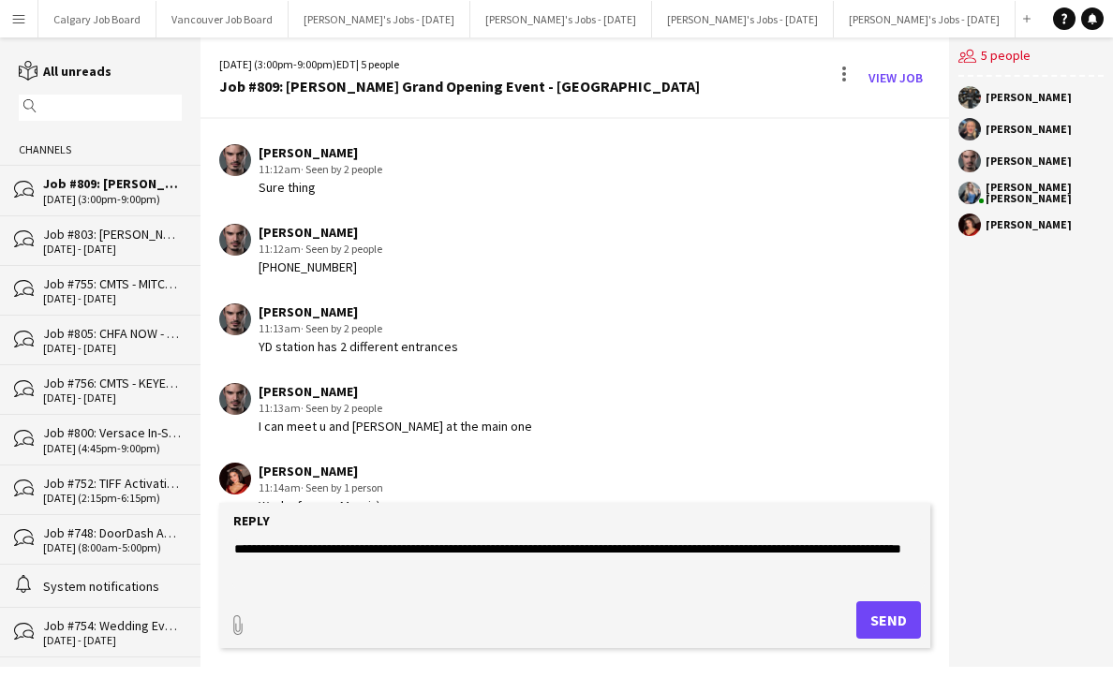
drag, startPoint x: 262, startPoint y: 564, endPoint x: 340, endPoint y: 562, distance: 77.8
click at [339, 564] on textarea "**********" at bounding box center [578, 564] width 692 height 49
paste textarea "**********"
click at [400, 556] on textarea "**********" at bounding box center [578, 564] width 692 height 49
drag, startPoint x: 260, startPoint y: 565, endPoint x: 291, endPoint y: 561, distance: 31.1
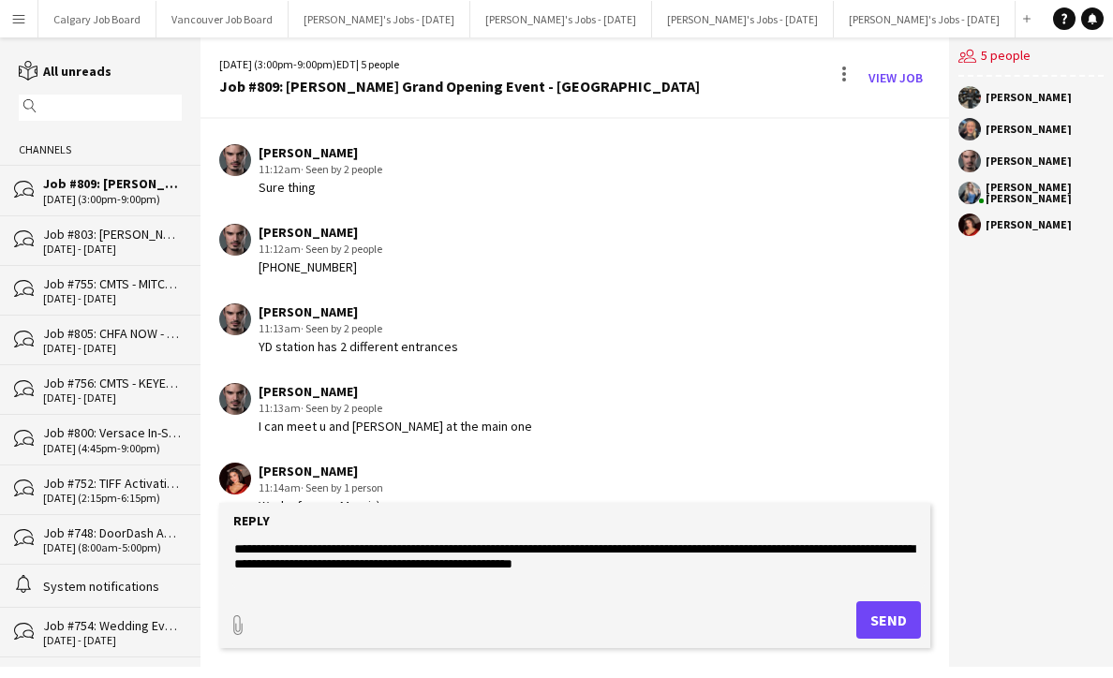
click at [260, 564] on textarea "**********" at bounding box center [578, 564] width 692 height 49
click at [676, 556] on textarea "**********" at bounding box center [578, 564] width 692 height 49
click at [744, 563] on textarea "**********" at bounding box center [578, 564] width 692 height 49
click at [868, 562] on textarea "**********" at bounding box center [578, 564] width 692 height 49
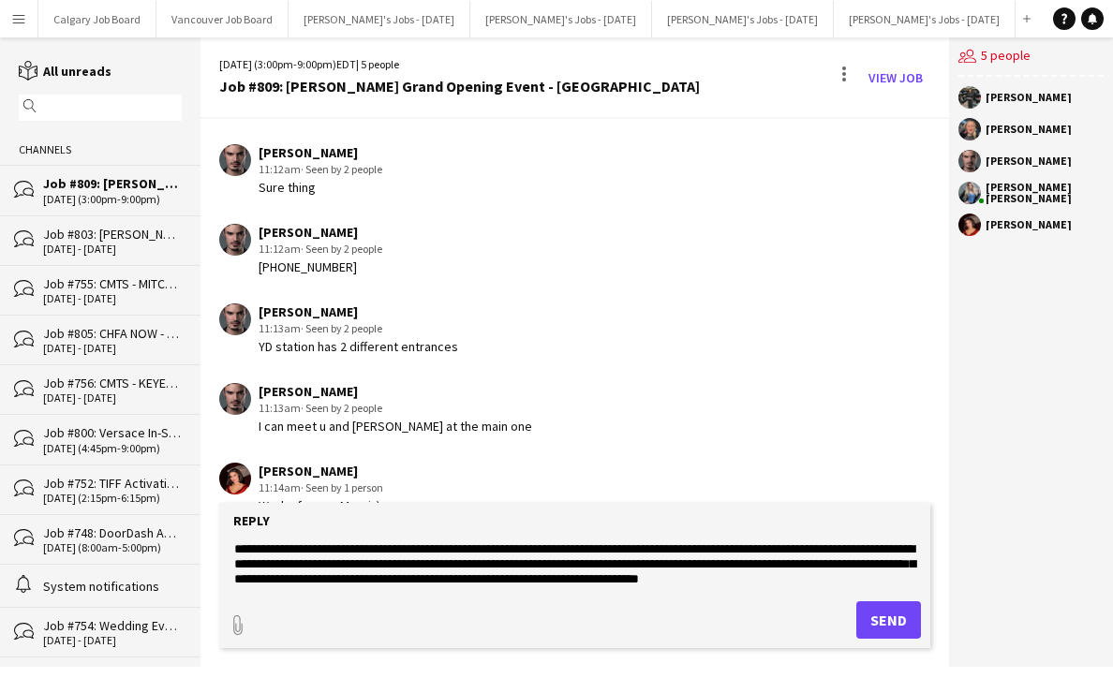
scroll to position [14, 0]
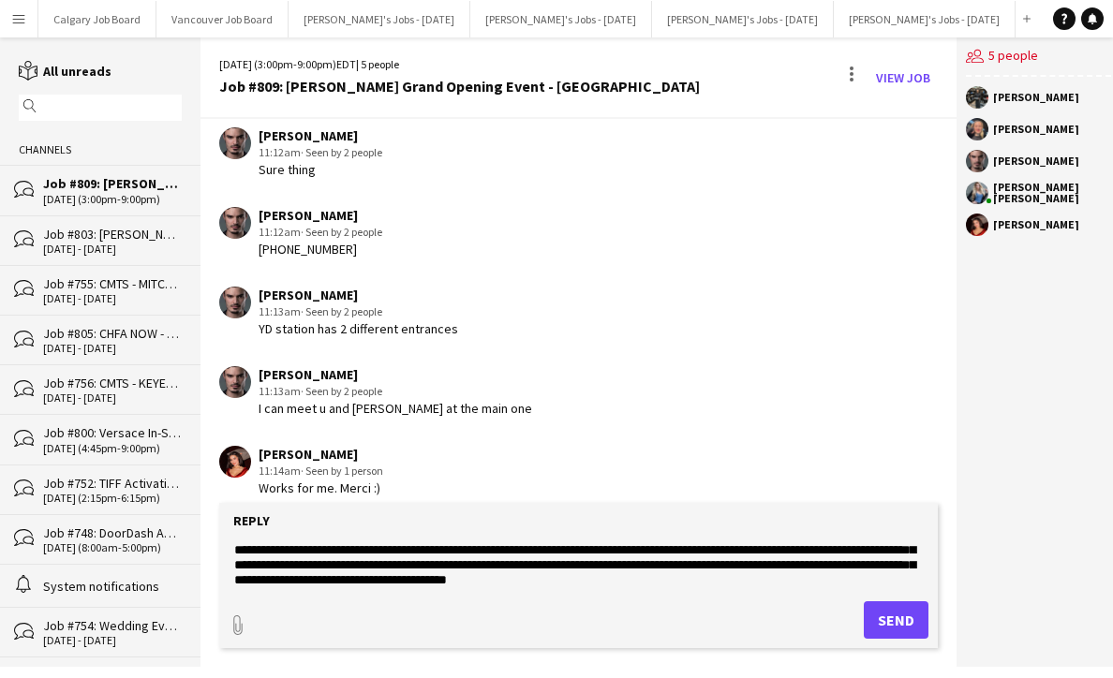
click at [391, 577] on textarea "**********" at bounding box center [578, 564] width 692 height 49
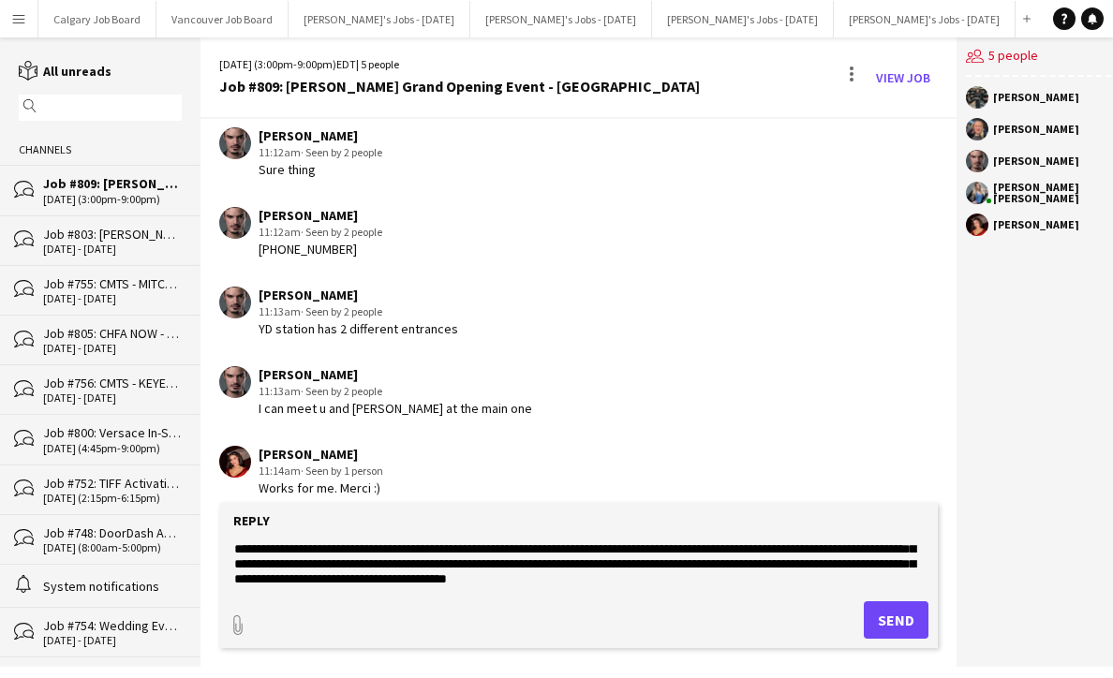
scroll to position [15, 0]
click at [808, 582] on textarea "**********" at bounding box center [578, 564] width 692 height 49
type textarea "**********"
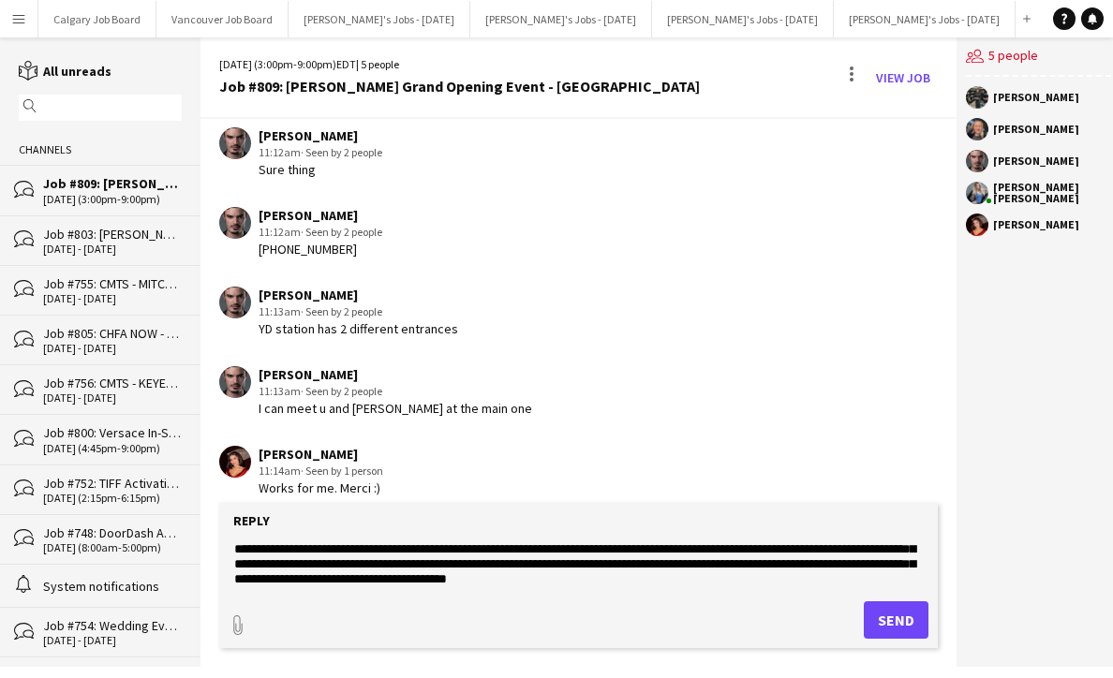
type input "**********"
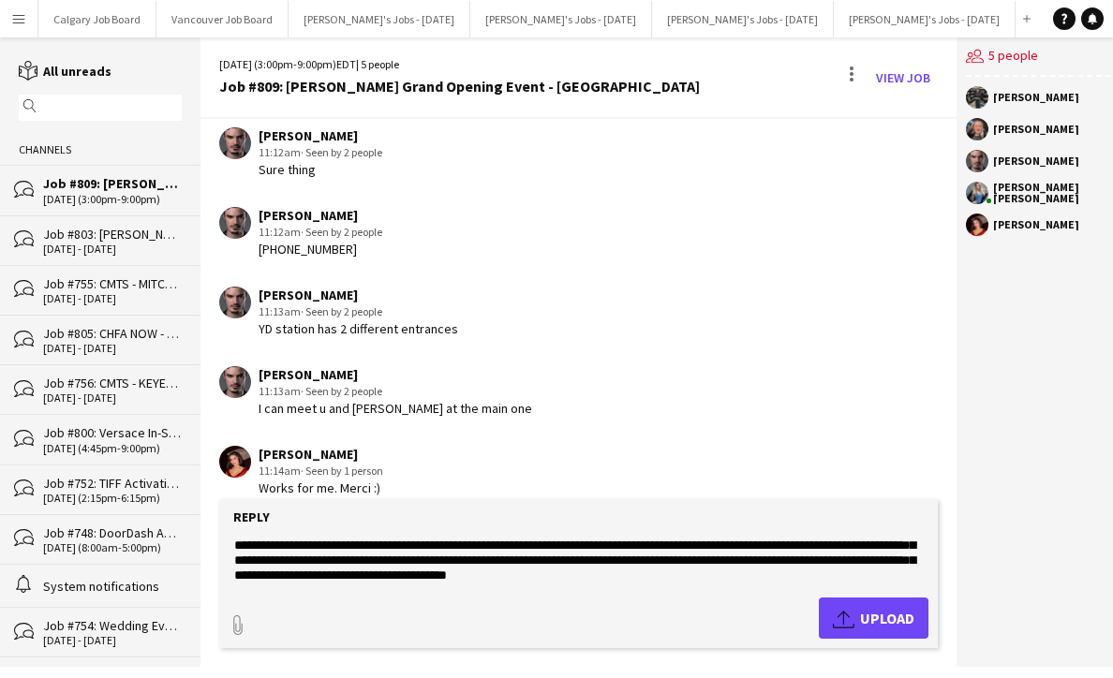
scroll to position [15, 0]
click at [857, 616] on span "Upload Upload" at bounding box center [874, 618] width 82 height 22
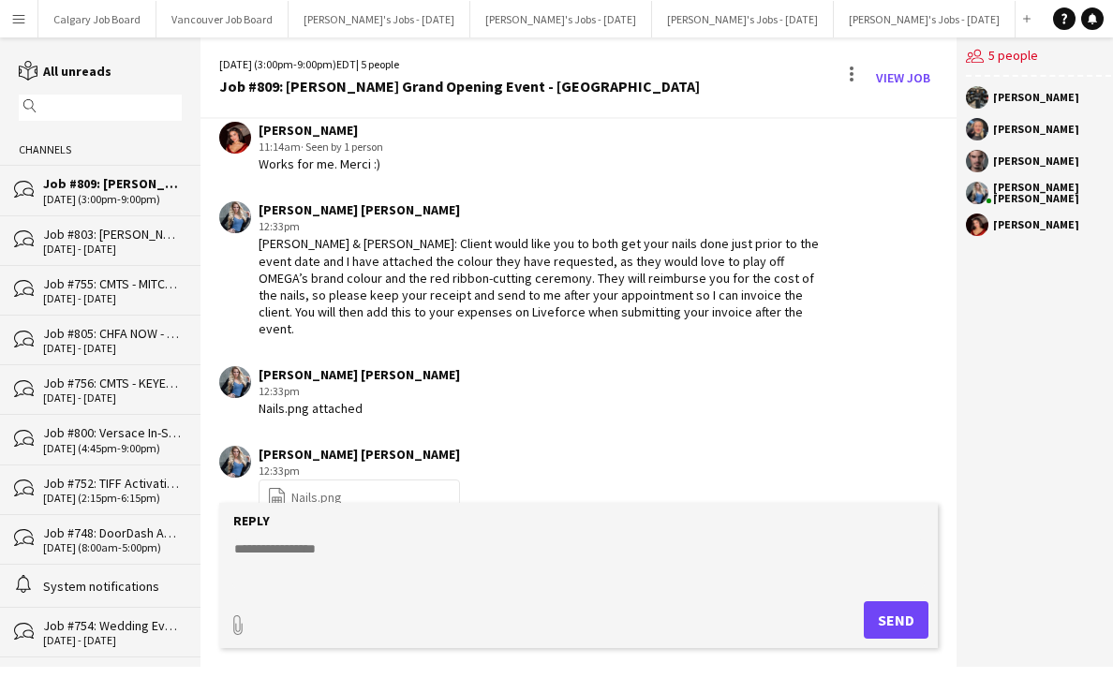
scroll to position [0, 0]
click at [291, 555] on textarea at bounding box center [578, 564] width 692 height 49
drag, startPoint x: 364, startPoint y: 552, endPoint x: 340, endPoint y: 552, distance: 24.4
click at [340, 552] on textarea "**********" at bounding box center [578, 564] width 692 height 49
click at [549, 558] on textarea "**********" at bounding box center [578, 564] width 692 height 49
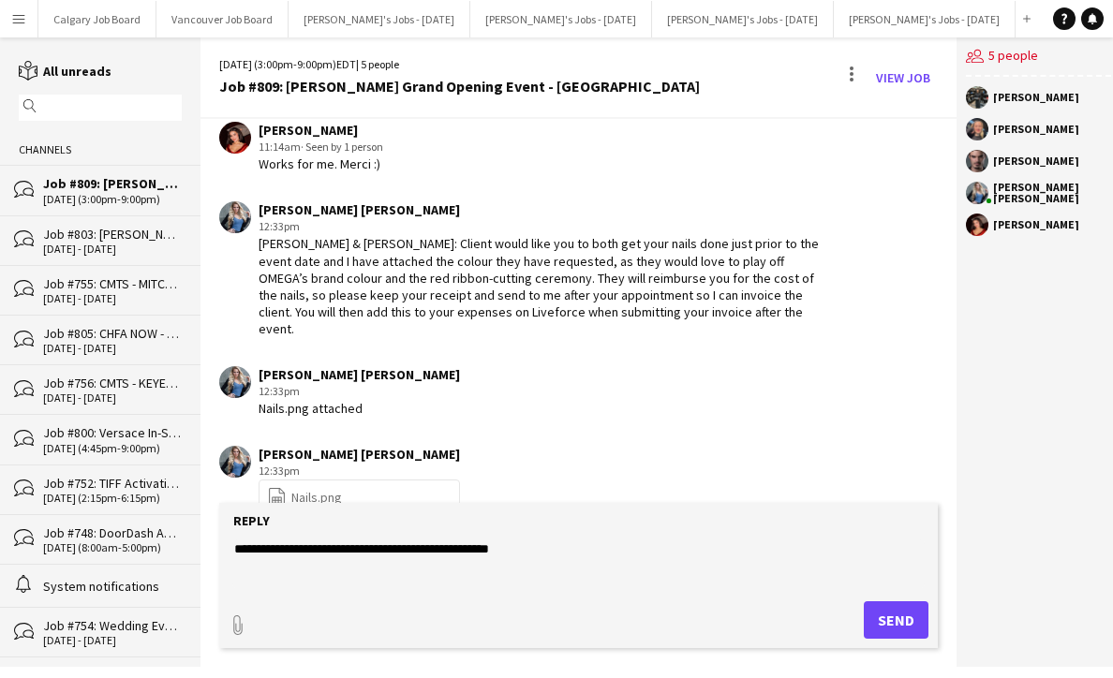
type textarea "**********"
click at [884, 616] on button "Send" at bounding box center [896, 619] width 65 height 37
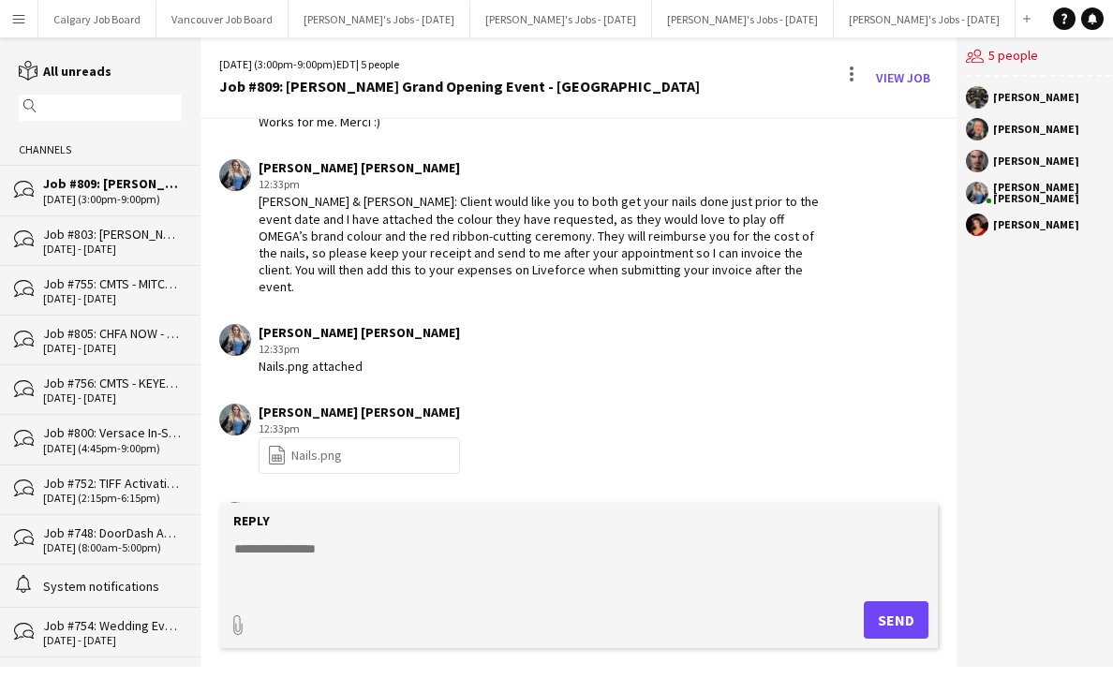
scroll to position [3453, 0]
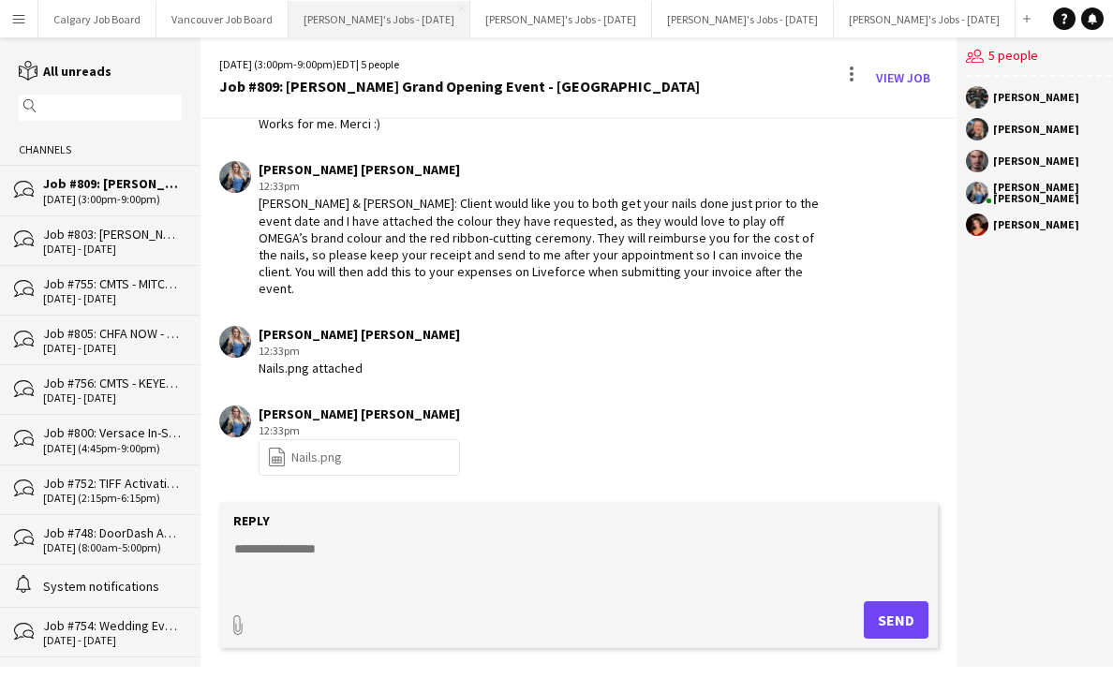
click at [405, 22] on button "[PERSON_NAME]'s Jobs - [DATE] Close" at bounding box center [380, 19] width 182 height 37
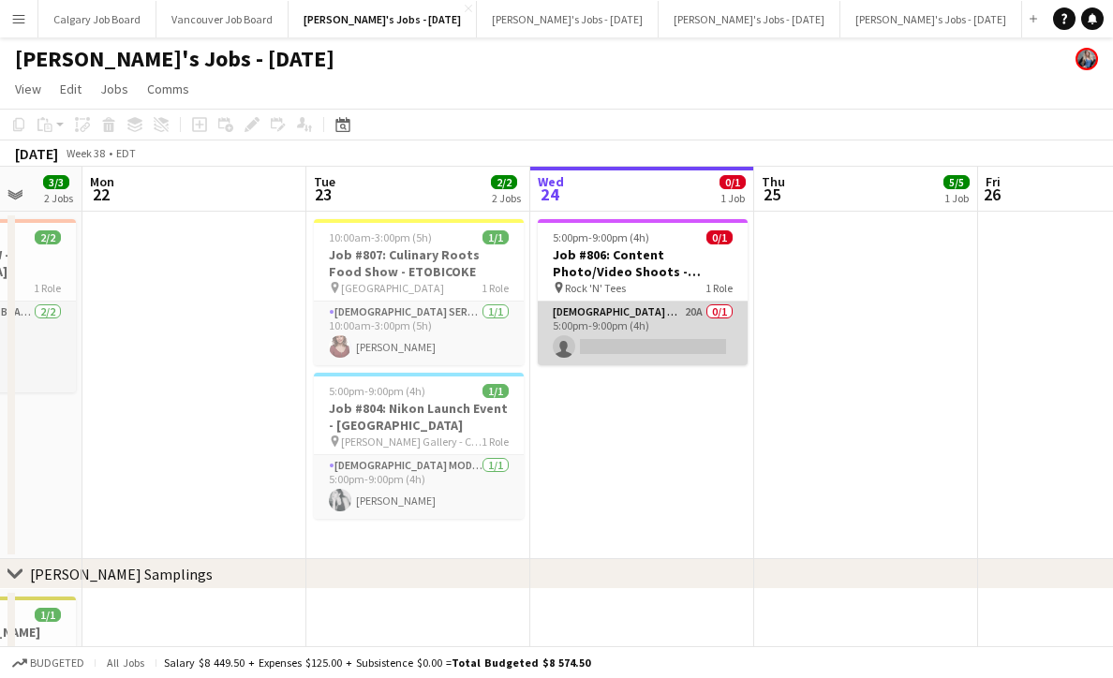
scroll to position [0, 594]
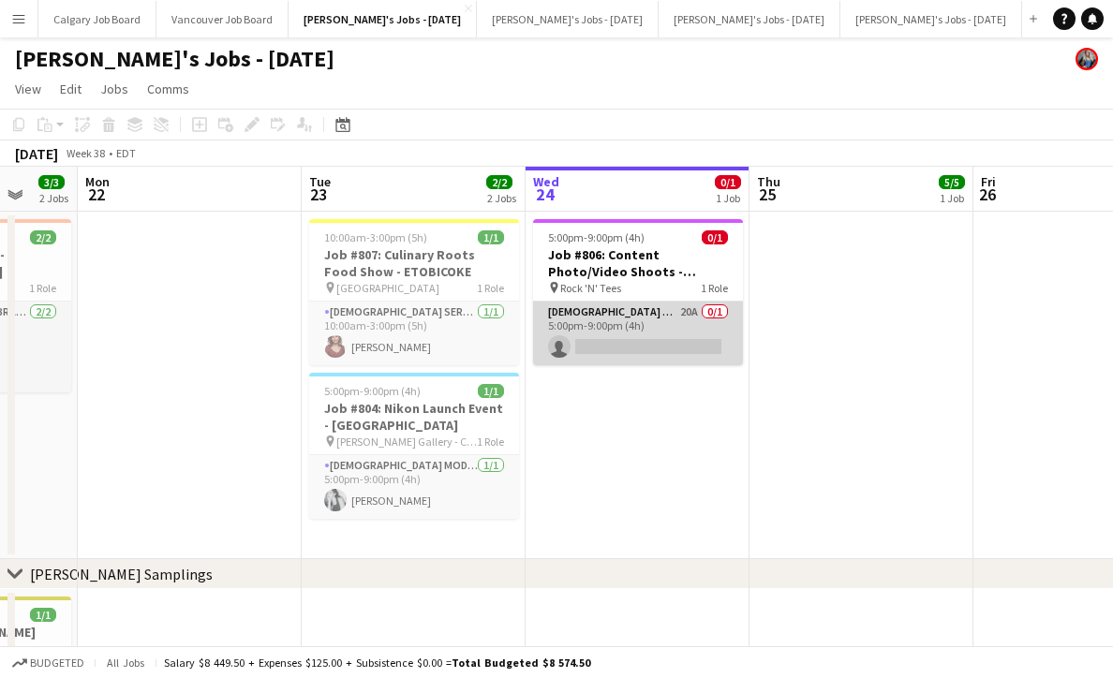
click at [615, 355] on app-card-role "[DEMOGRAPHIC_DATA] Model 20A 0/1 5:00pm-9:00pm (4h) single-neutral-actions" at bounding box center [638, 334] width 210 height 64
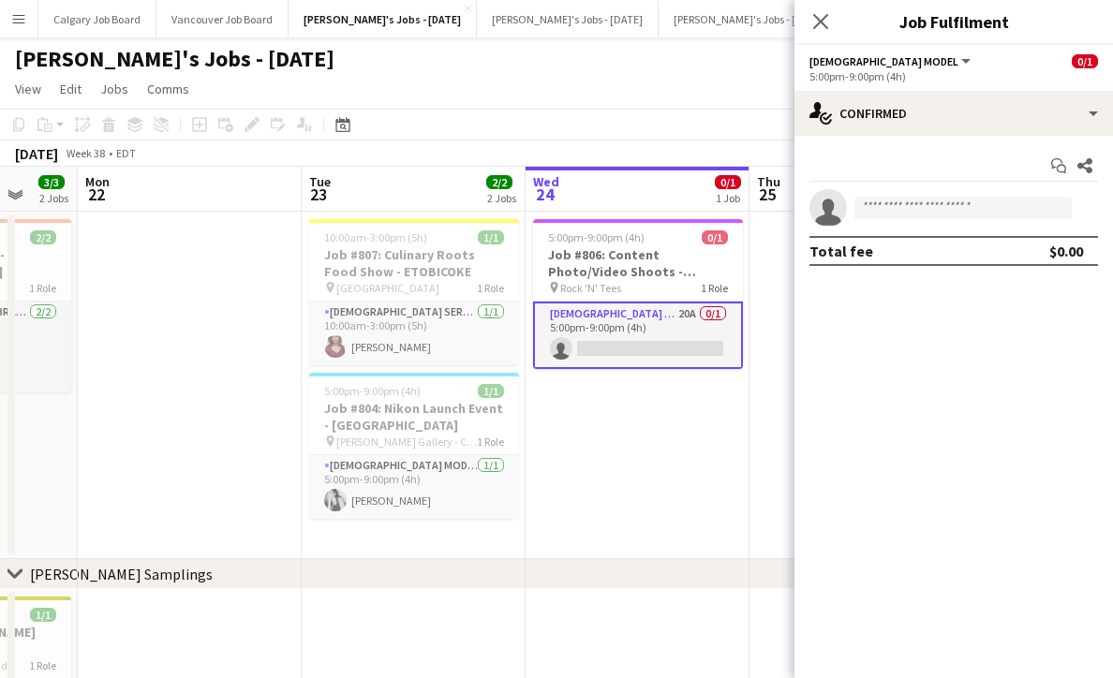
click at [597, 488] on app-date-cell "5:00pm-9:00pm (4h) 0/1 Job #806: Content Photo/Video Shoots - [PERSON_NAME] pin…" at bounding box center [638, 386] width 224 height 348
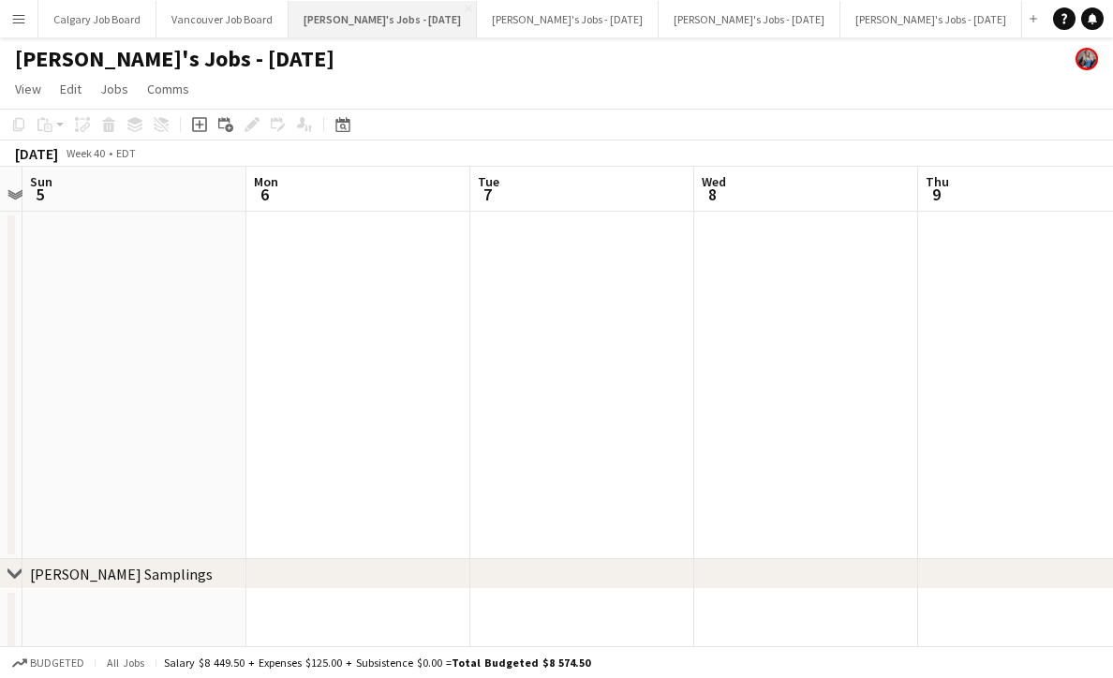
scroll to position [0, 1020]
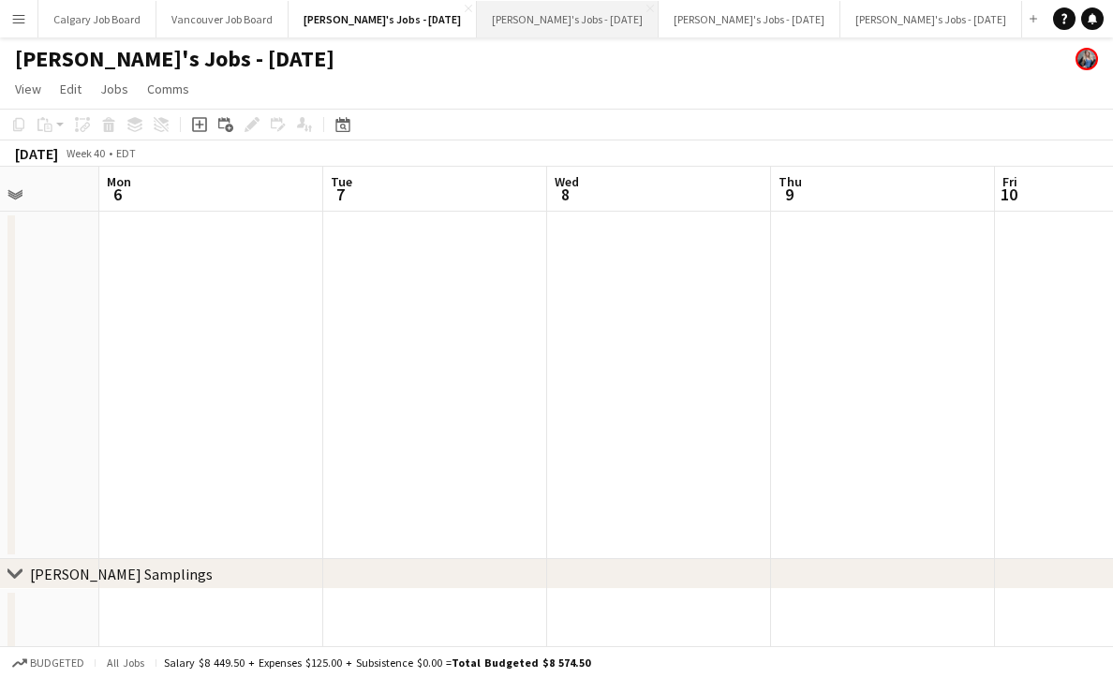
click at [565, 16] on button "[PERSON_NAME]'s Jobs - [DATE] Close" at bounding box center [568, 19] width 182 height 37
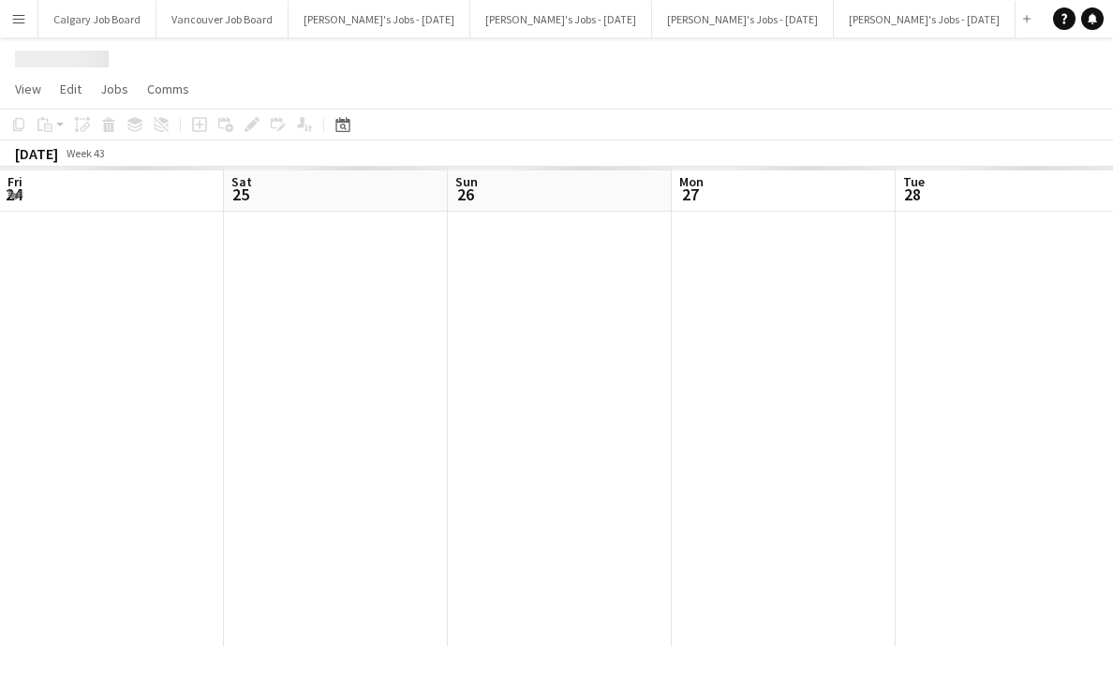
scroll to position [0, 660]
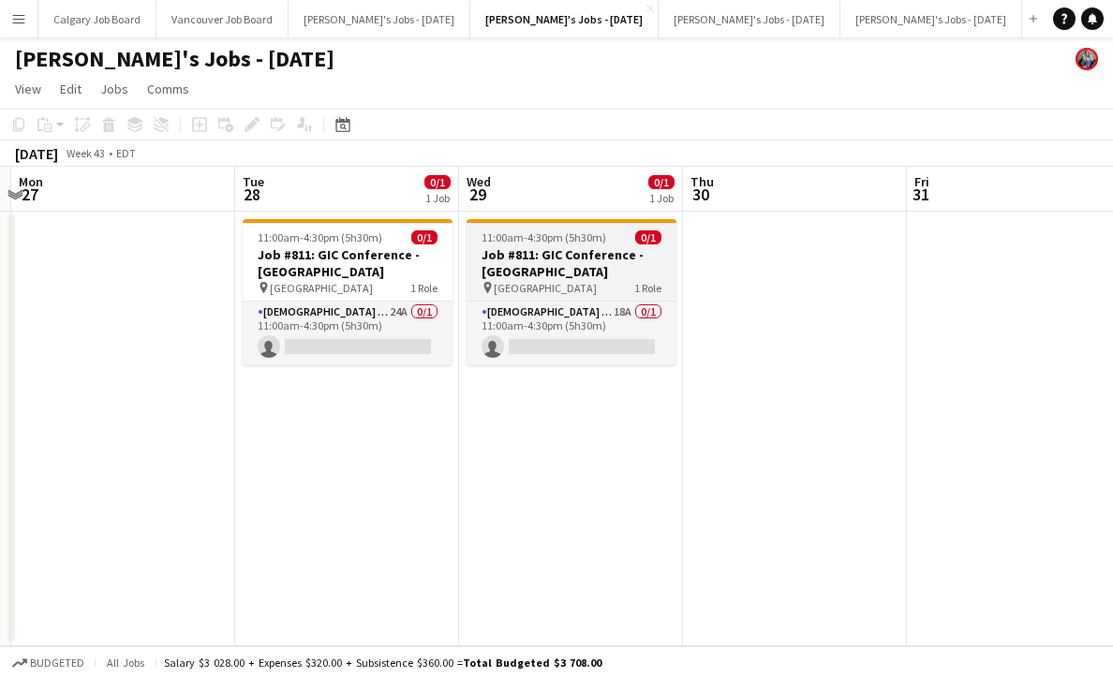
drag, startPoint x: 358, startPoint y: 335, endPoint x: 650, endPoint y: 245, distance: 305.8
click at [358, 335] on app-card-role "[DEMOGRAPHIC_DATA] Brand Ambassador 24A 0/1 11:00am-4:30pm (5h30m) single-neutr…" at bounding box center [348, 334] width 210 height 64
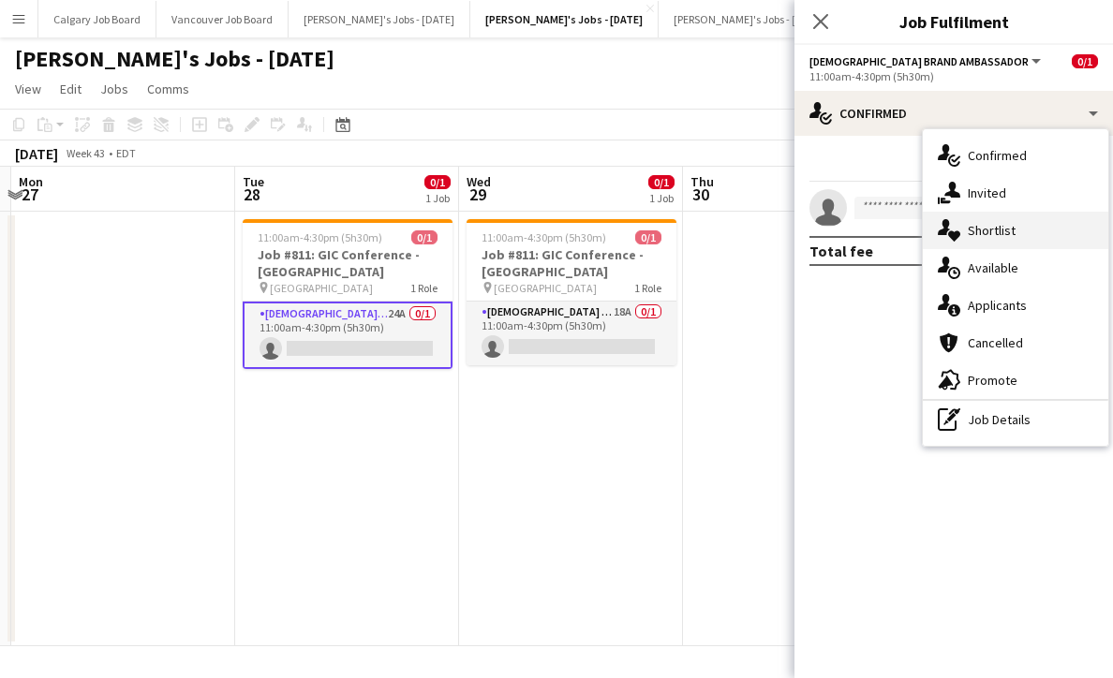
click at [1009, 229] on span "Shortlist" at bounding box center [992, 230] width 48 height 17
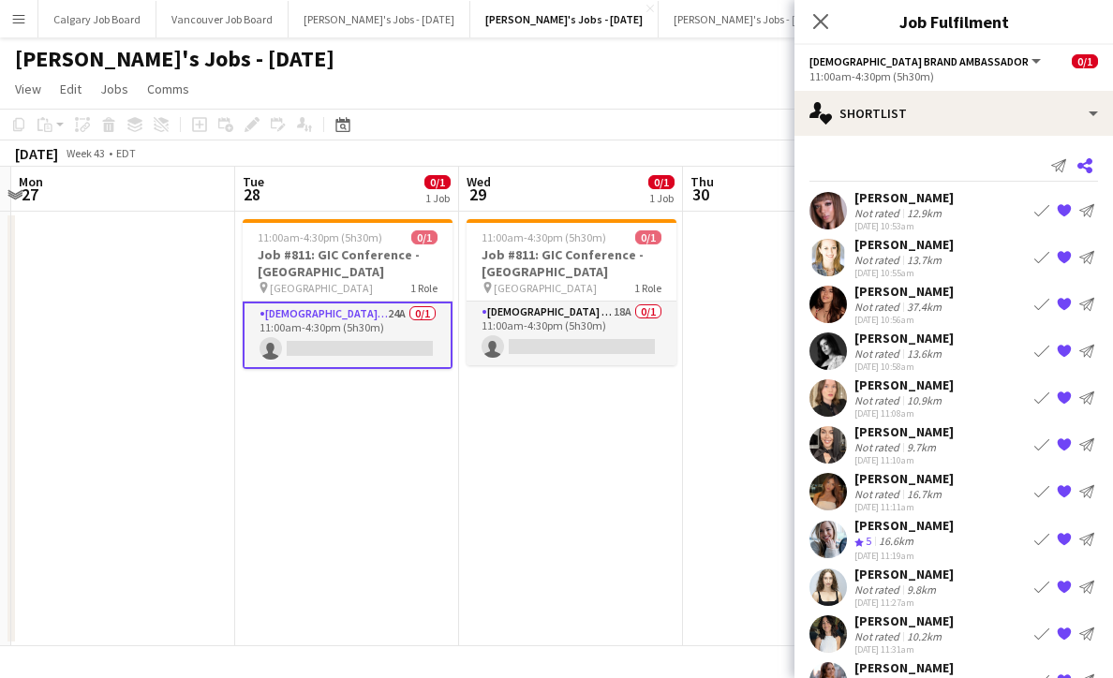
click at [1082, 166] on icon at bounding box center [1084, 165] width 15 height 15
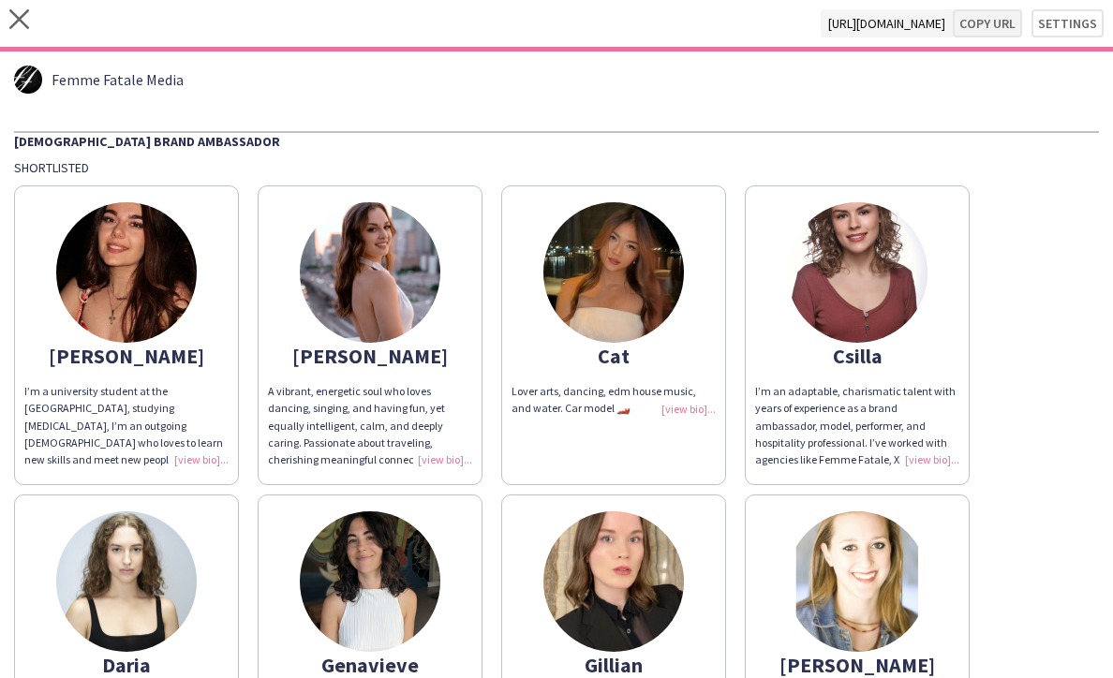
click at [979, 31] on button "Copy url" at bounding box center [987, 23] width 69 height 28
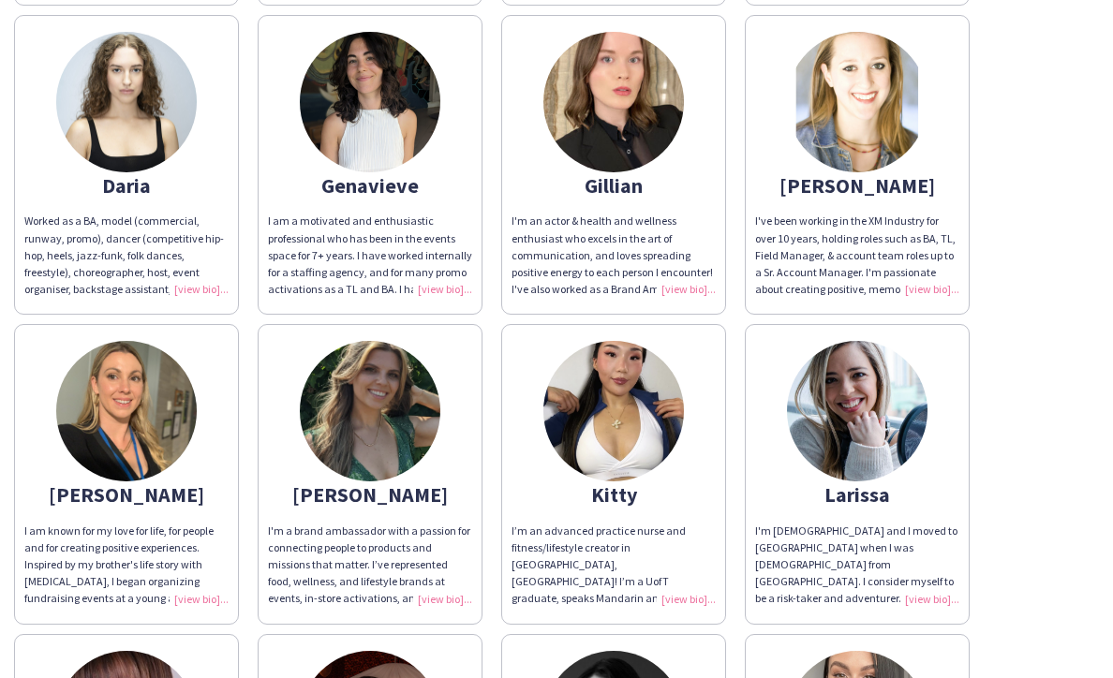
scroll to position [481, 0]
